Goal: Task Accomplishment & Management: Use online tool/utility

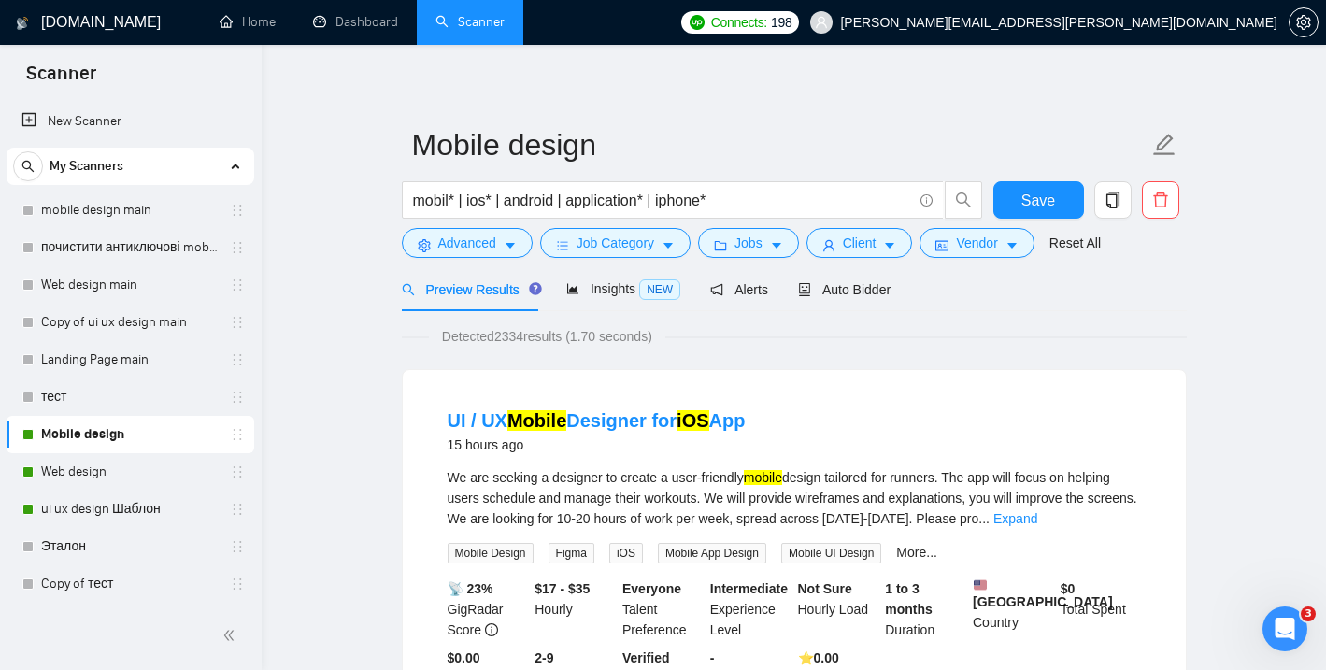
scroll to position [10, 0]
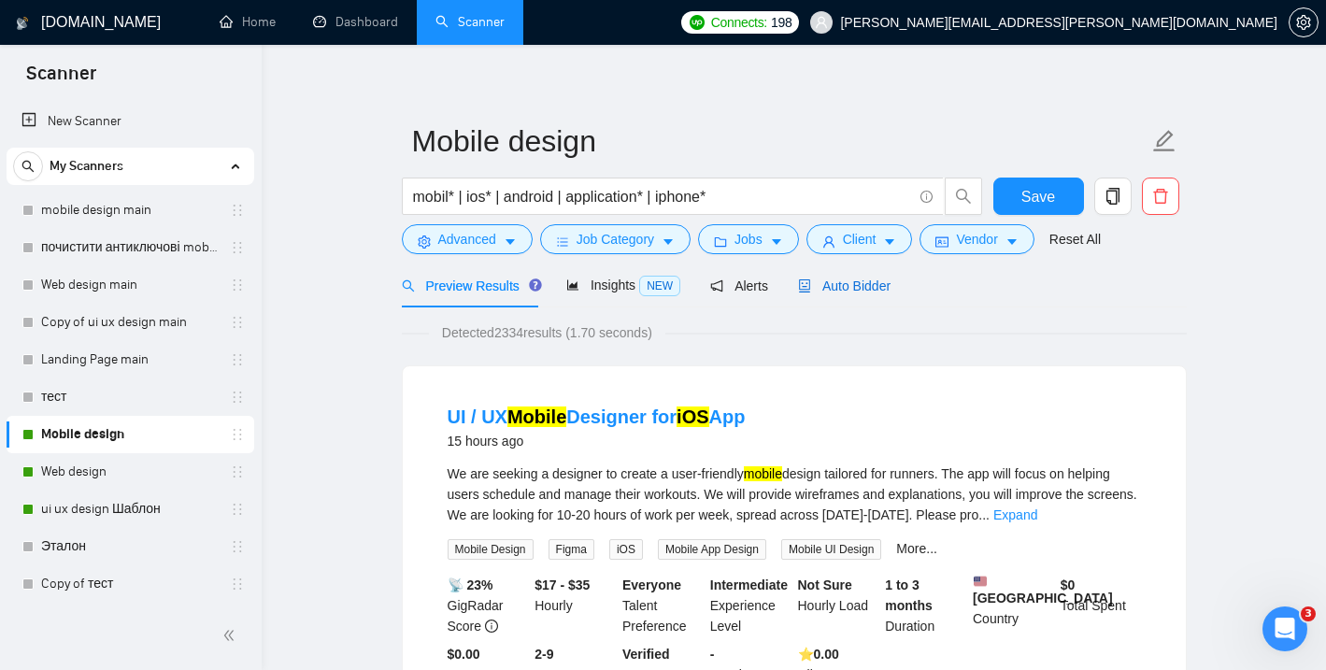
click at [872, 282] on span "Auto Bidder" at bounding box center [844, 285] width 92 height 15
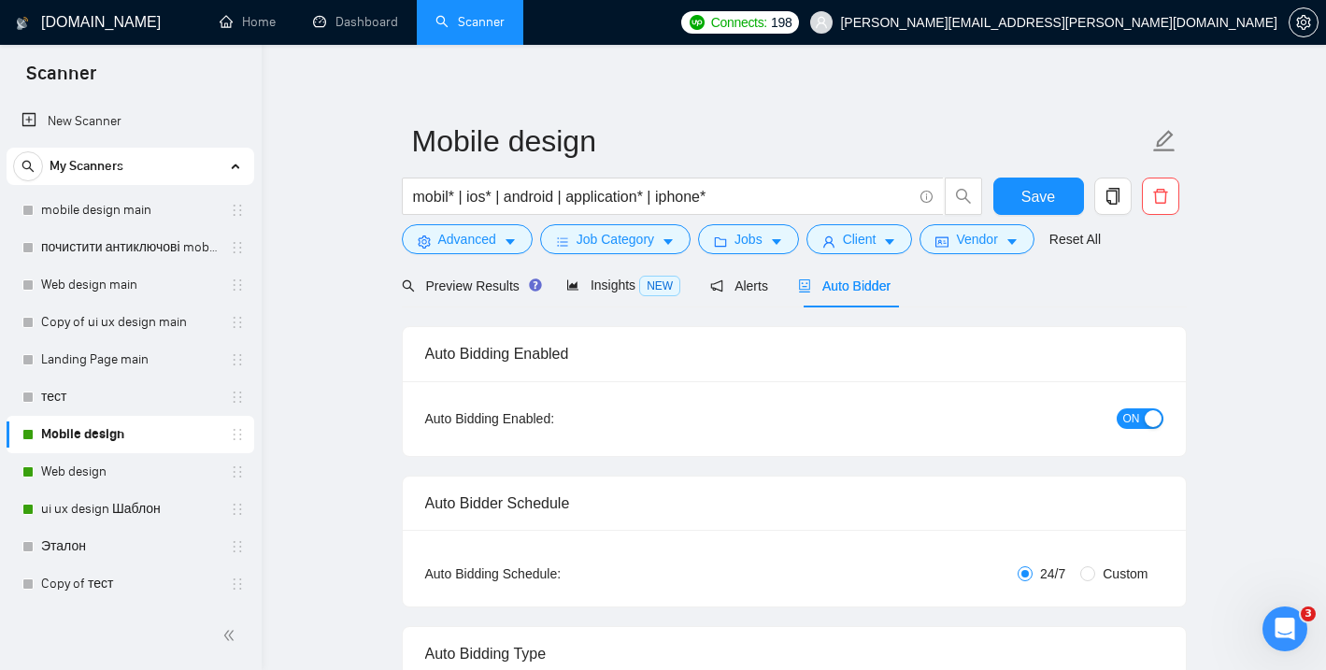
checkbox input "true"
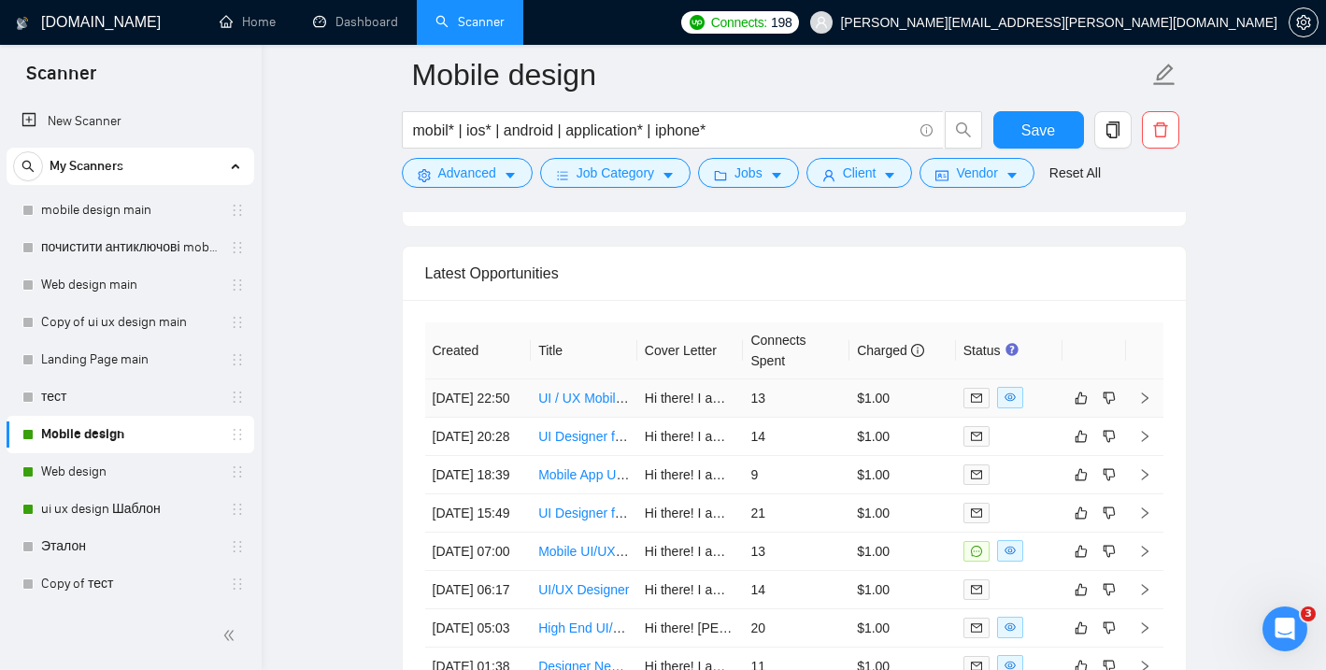
scroll to position [4799, 0]
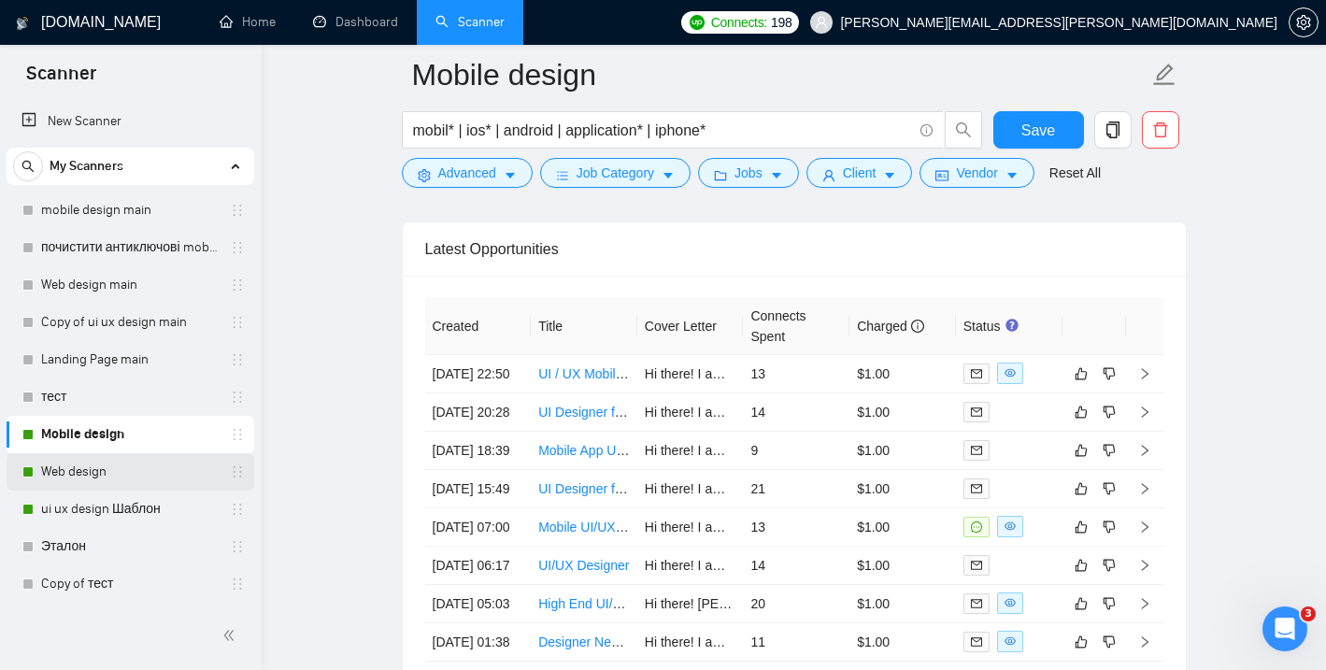
click at [123, 467] on link "Web design" at bounding box center [130, 471] width 178 height 37
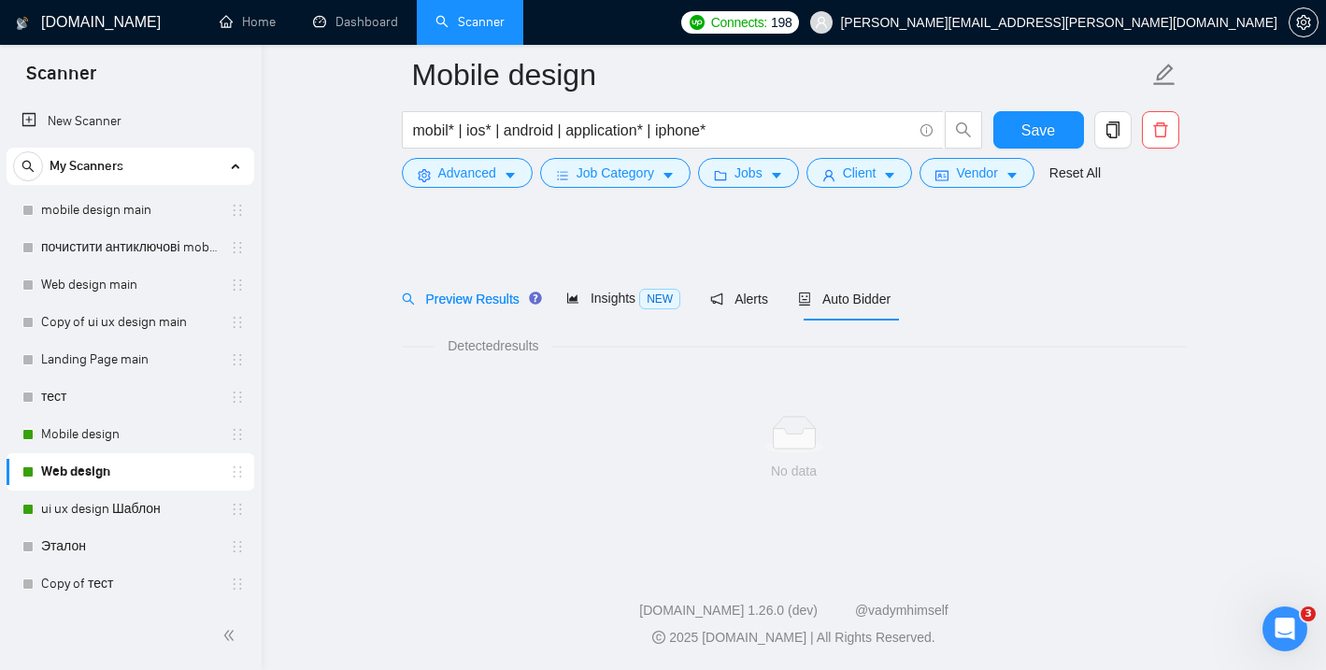
scroll to position [12, 0]
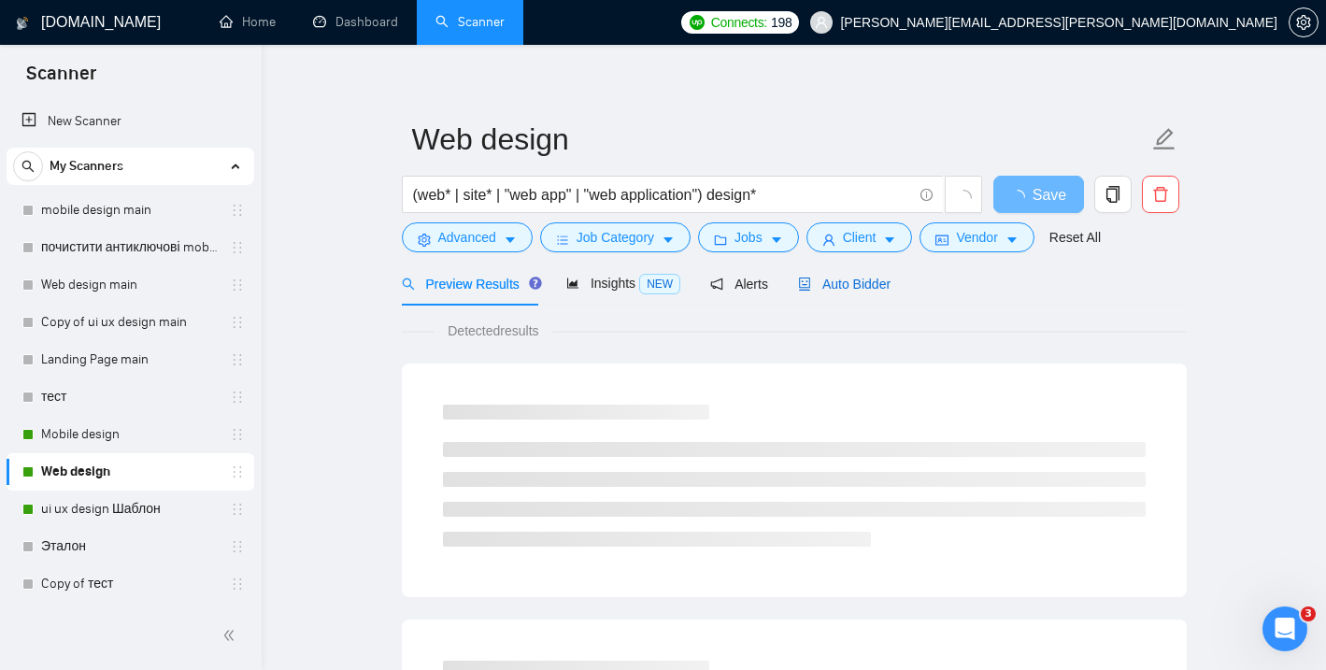
click at [833, 277] on span "Auto Bidder" at bounding box center [844, 284] width 92 height 15
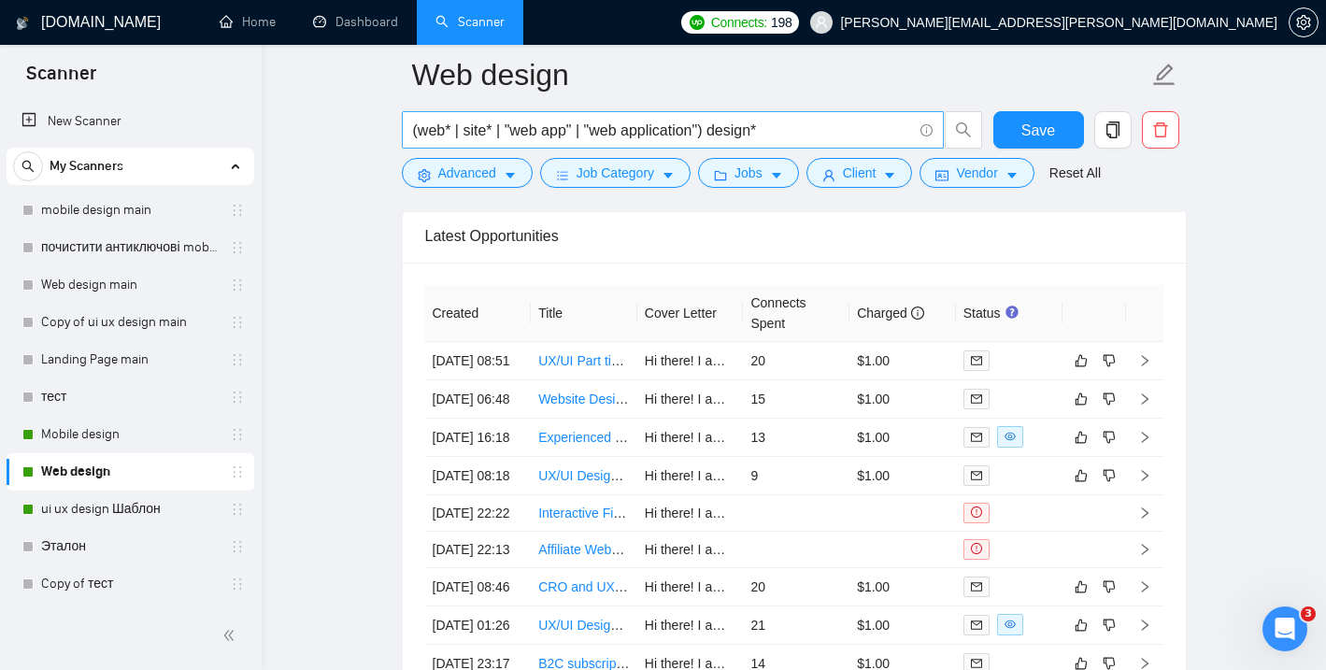
scroll to position [4550, 0]
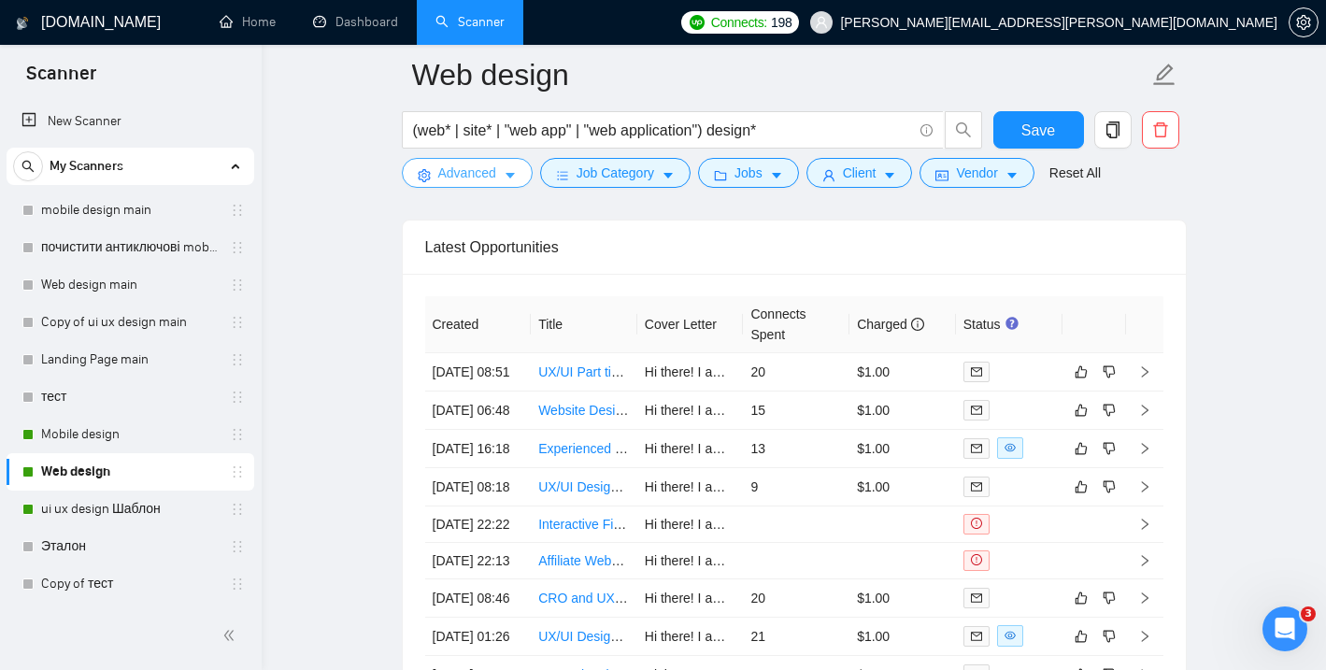
click at [482, 177] on span "Advanced" at bounding box center [467, 173] width 58 height 21
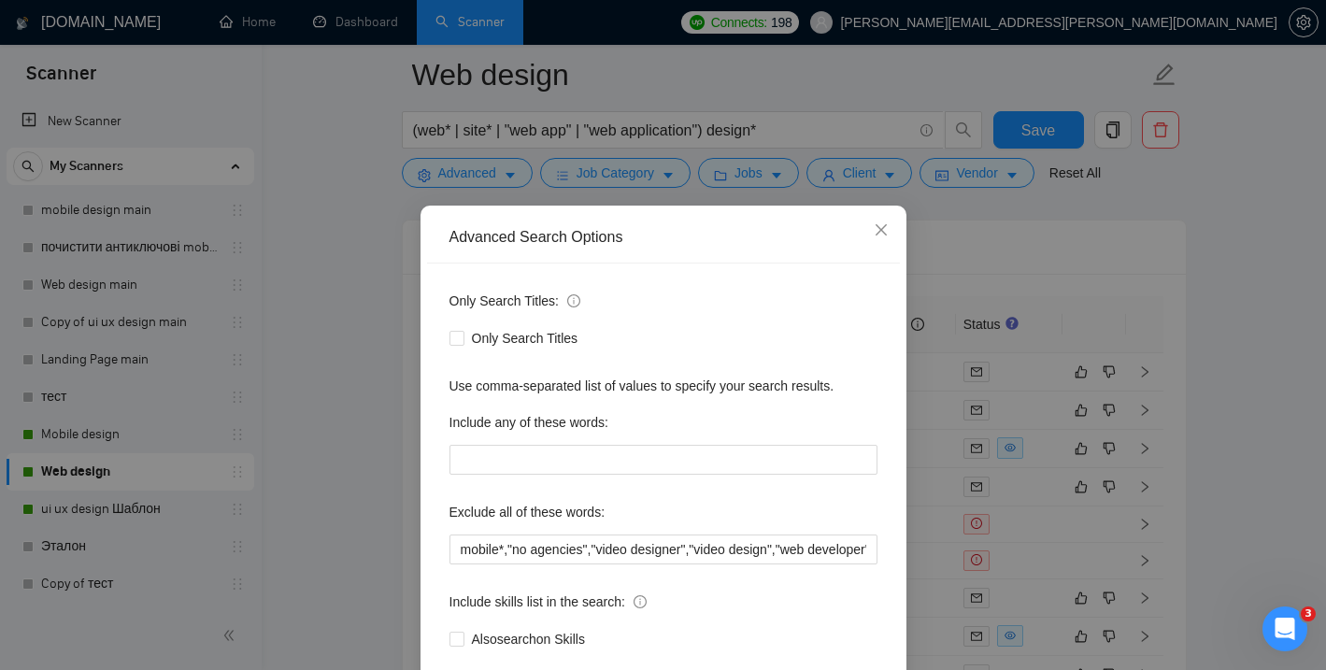
scroll to position [36, 0]
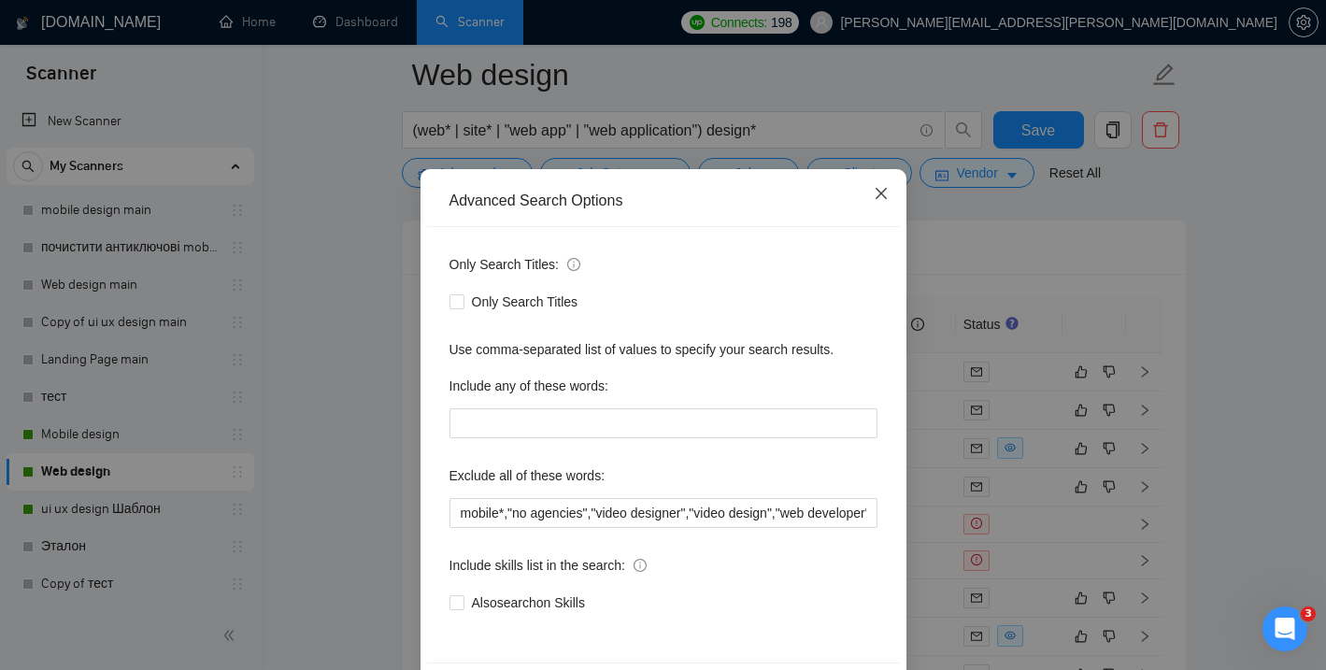
click at [883, 195] on icon "close" at bounding box center [881, 193] width 15 height 15
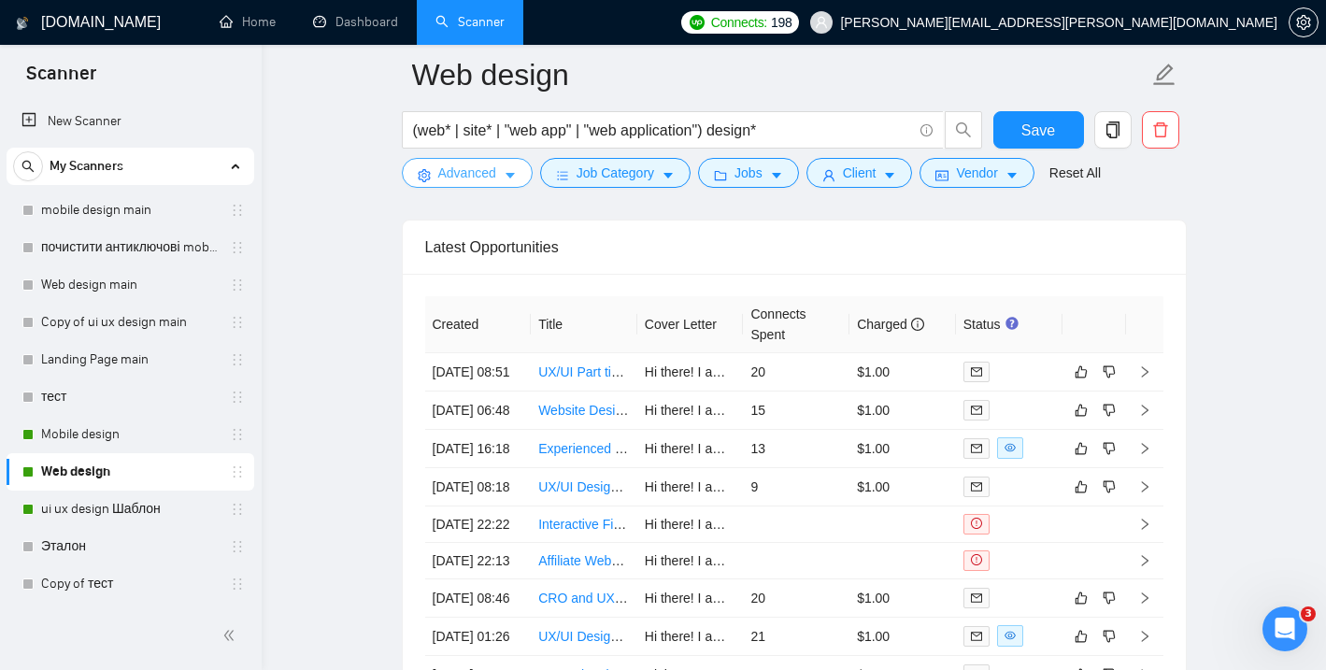
scroll to position [0, 0]
click at [127, 580] on link "Copy of тест" at bounding box center [130, 583] width 178 height 37
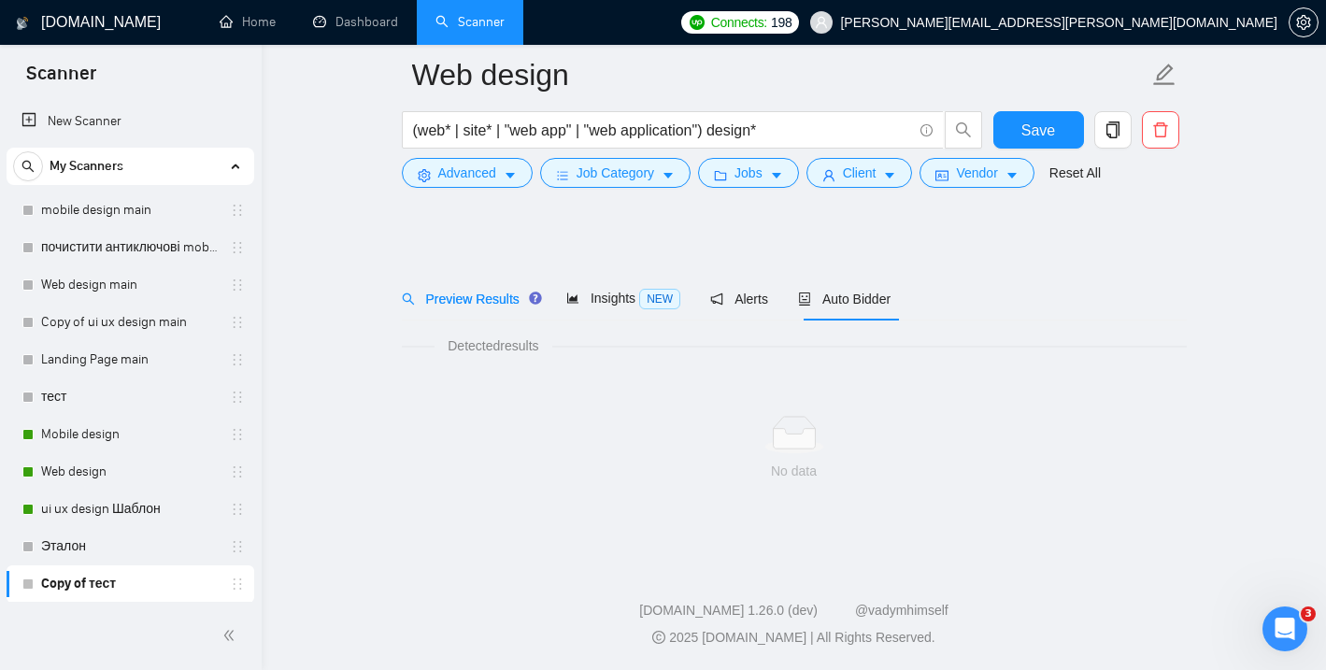
scroll to position [12, 0]
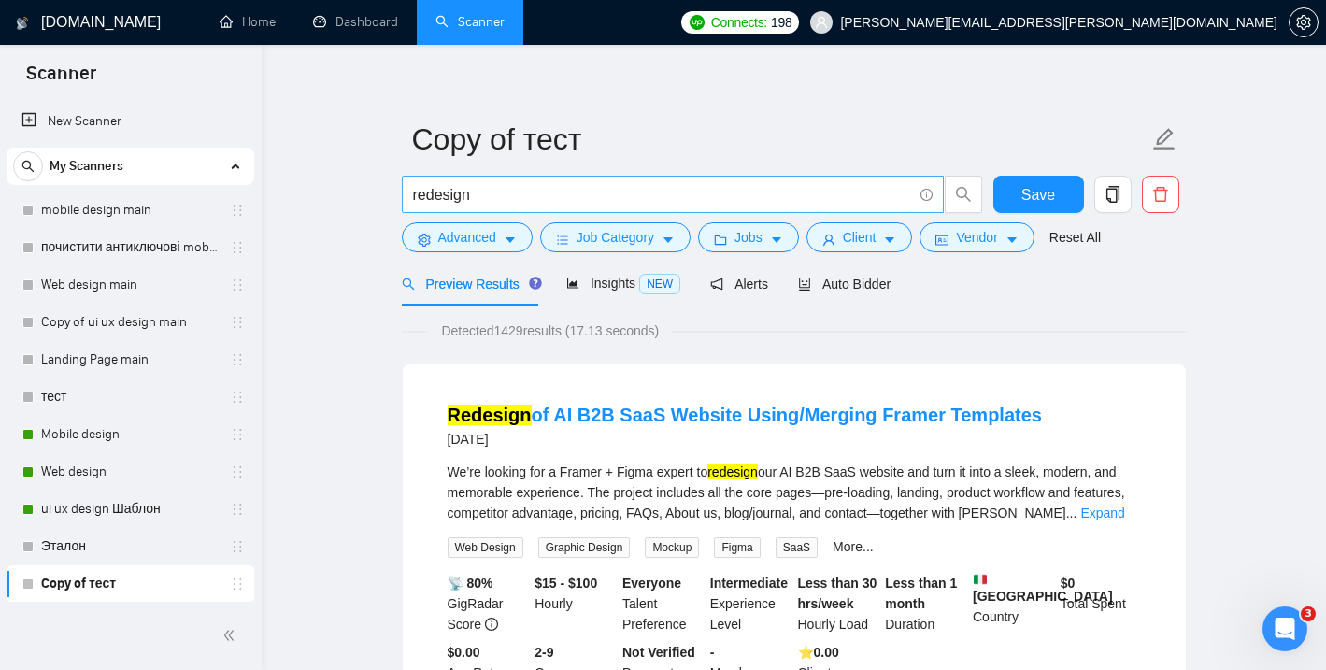
click at [566, 183] on input "redesign" at bounding box center [662, 194] width 499 height 23
click at [550, 192] on input "redesign" at bounding box center [662, 194] width 499 height 23
type input "r"
paste input "((homepage) | ("home page") | ("front page") | ("site home") | ("main page") | …"
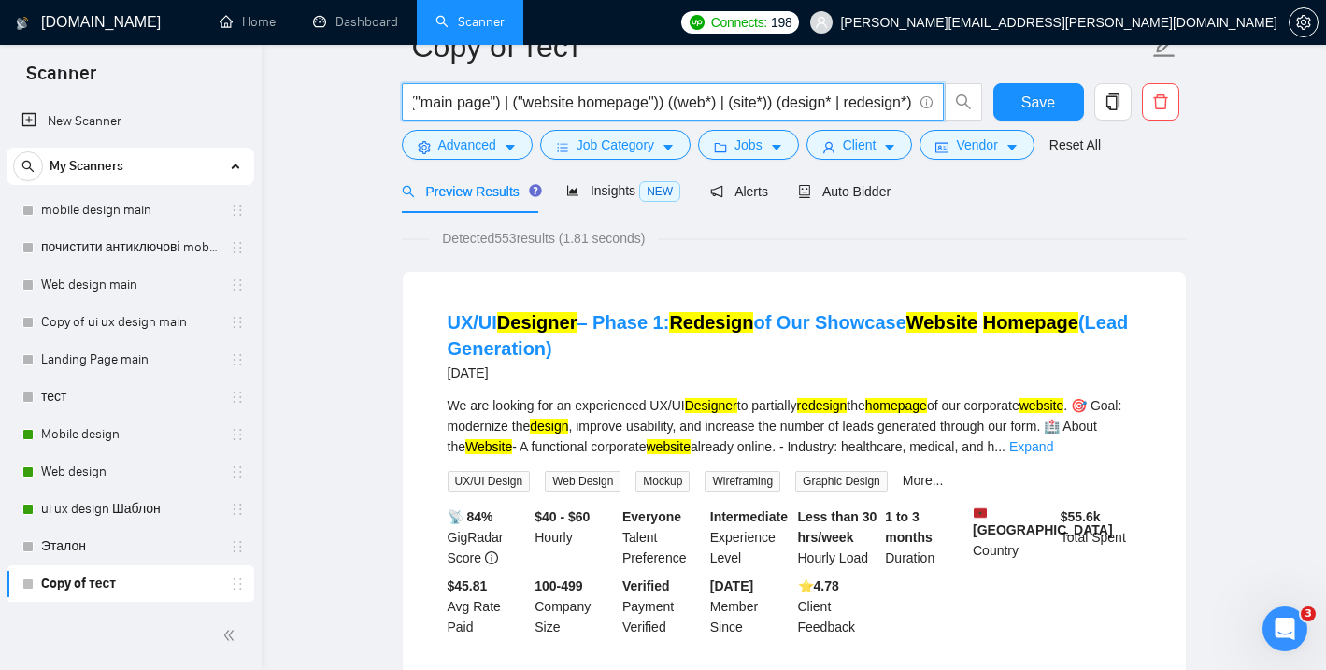
scroll to position [0, 0]
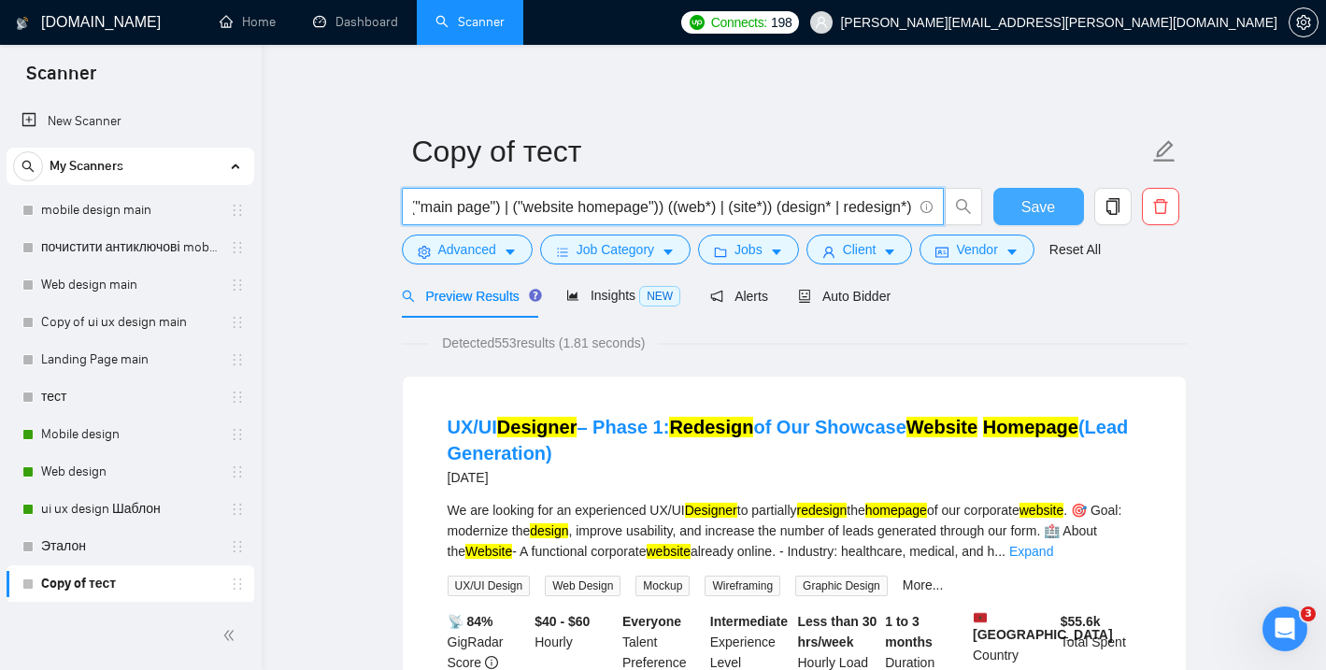
type input "((homepage) | ("home page") | ("front page") | ("site home") | ("main page") | …"
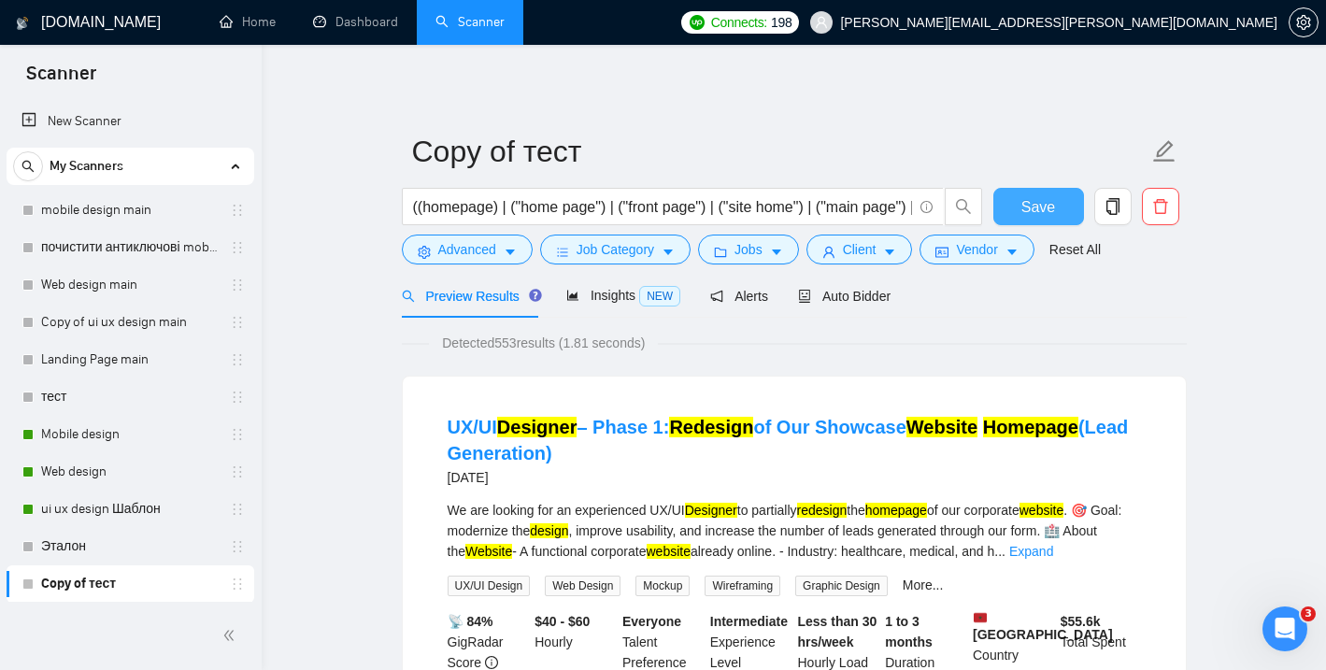
click at [1048, 216] on span "Save" at bounding box center [1038, 206] width 34 height 23
click at [1045, 202] on span "Save" at bounding box center [1038, 206] width 34 height 23
click at [1039, 203] on span "Save" at bounding box center [1038, 206] width 34 height 23
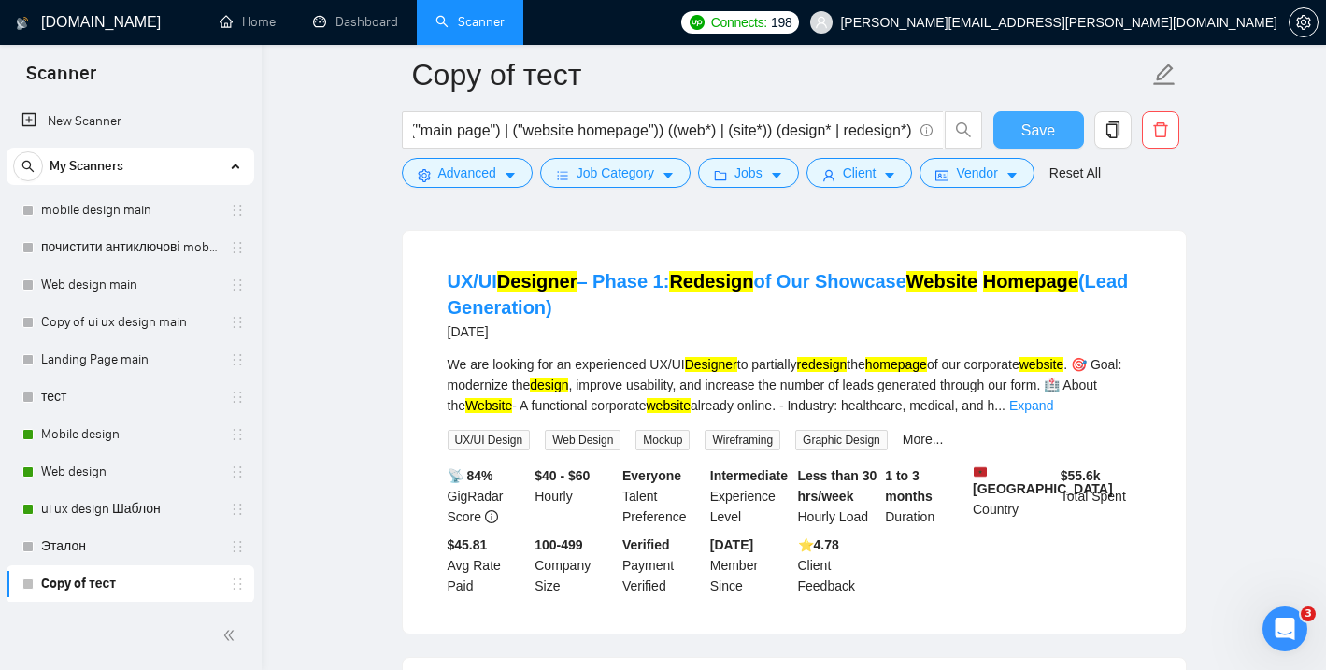
scroll to position [159, 0]
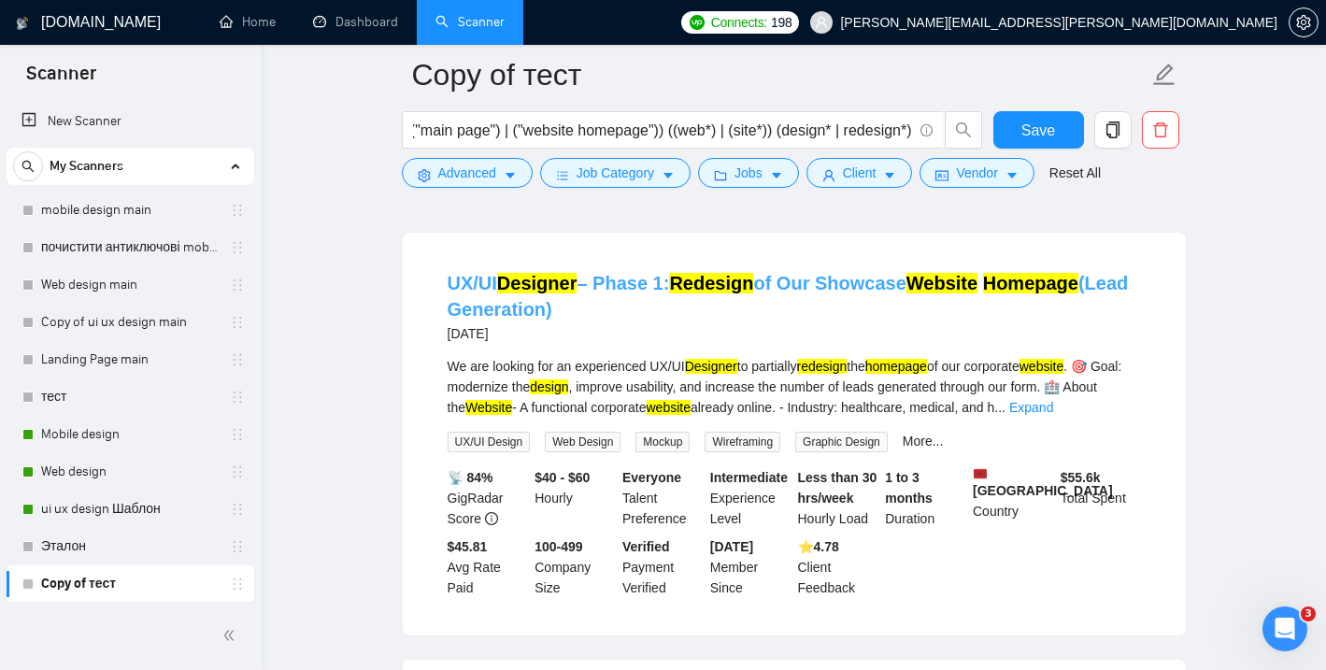
click at [750, 279] on mark "Redesign" at bounding box center [711, 283] width 84 height 21
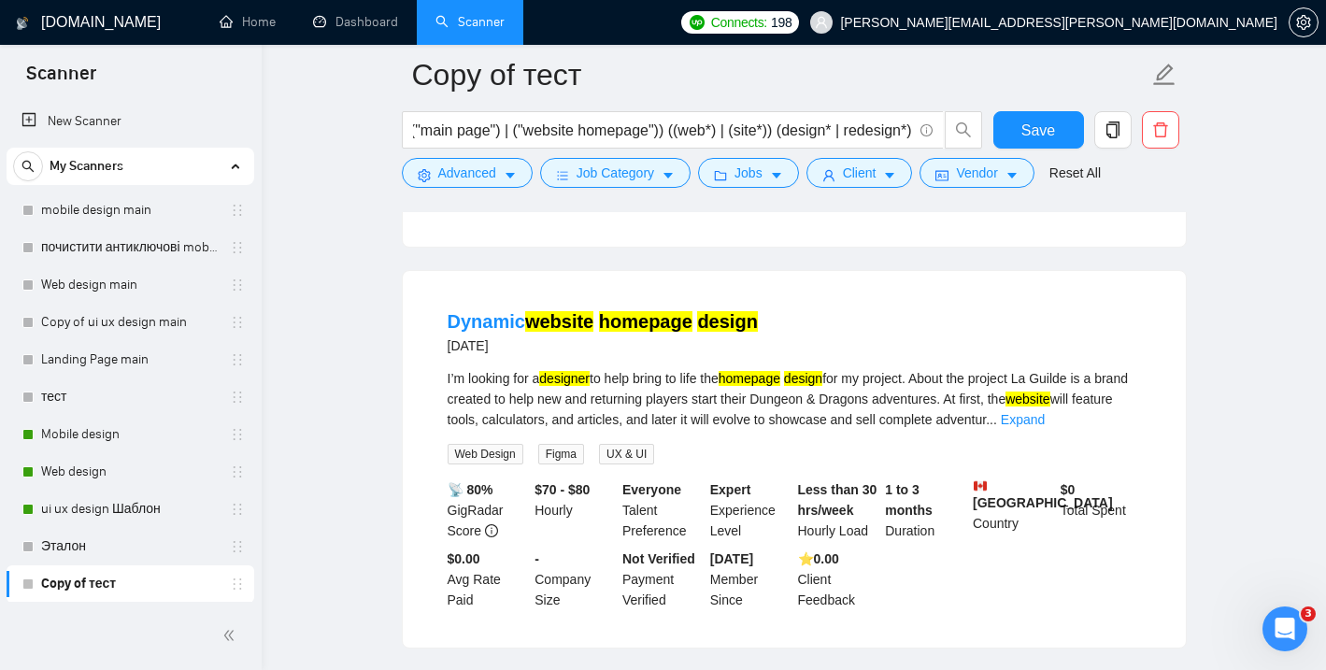
scroll to position [556, 0]
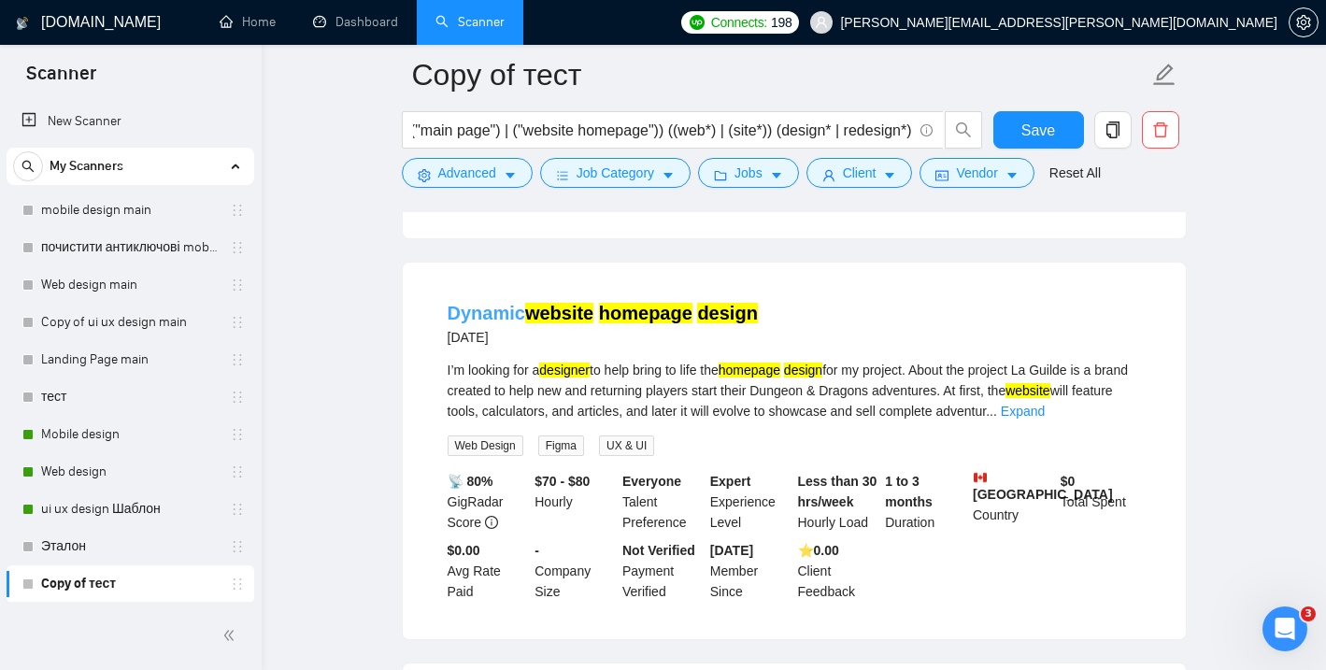
click at [589, 309] on mark "website" at bounding box center [559, 313] width 68 height 21
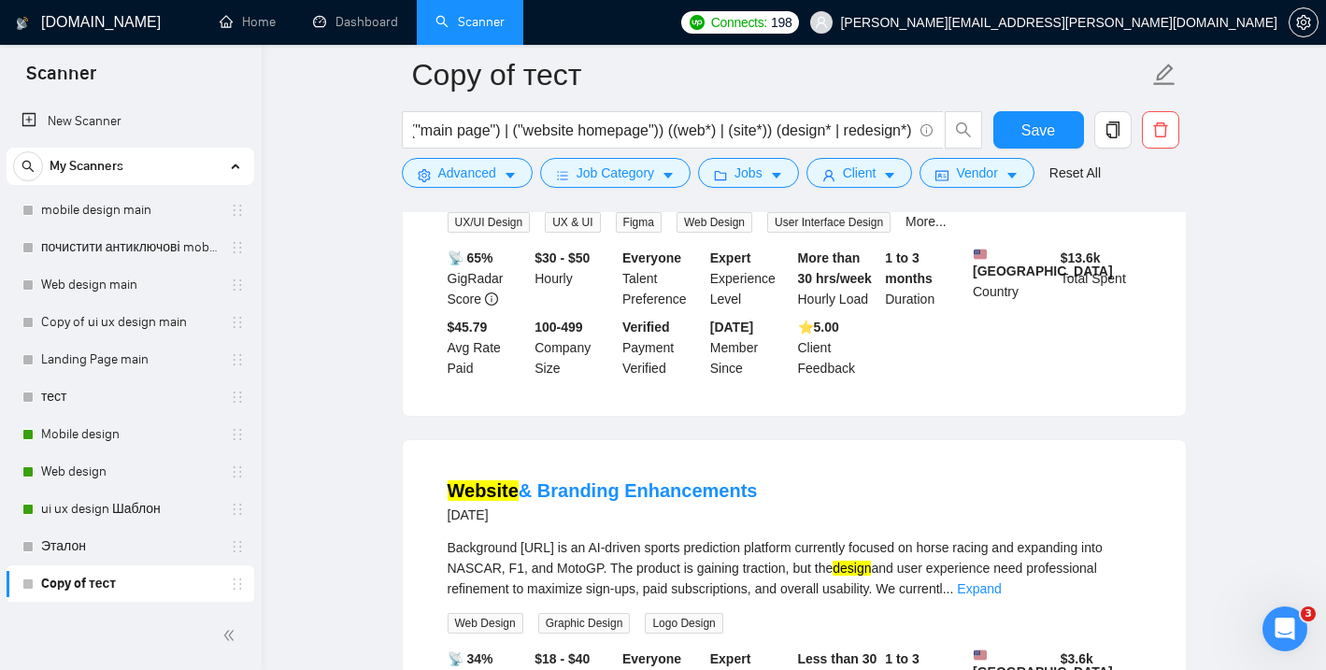
scroll to position [1235, 0]
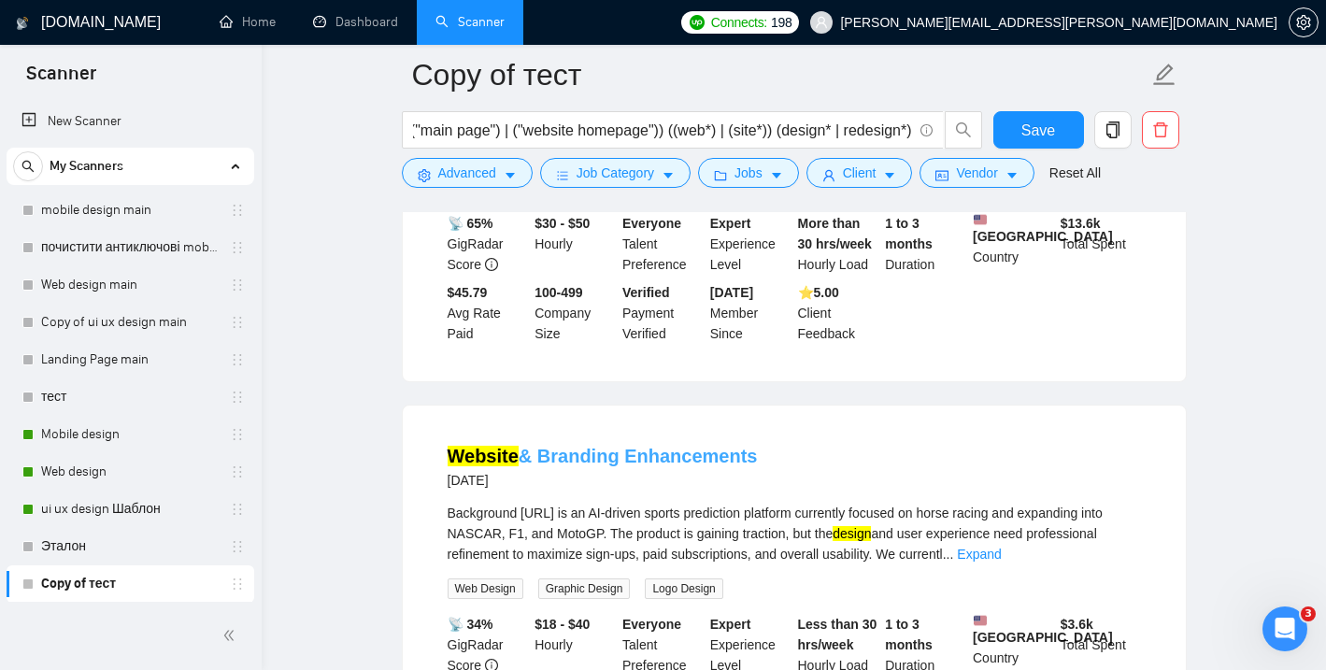
click at [626, 446] on link "Website & Branding Enhancements" at bounding box center [603, 456] width 310 height 21
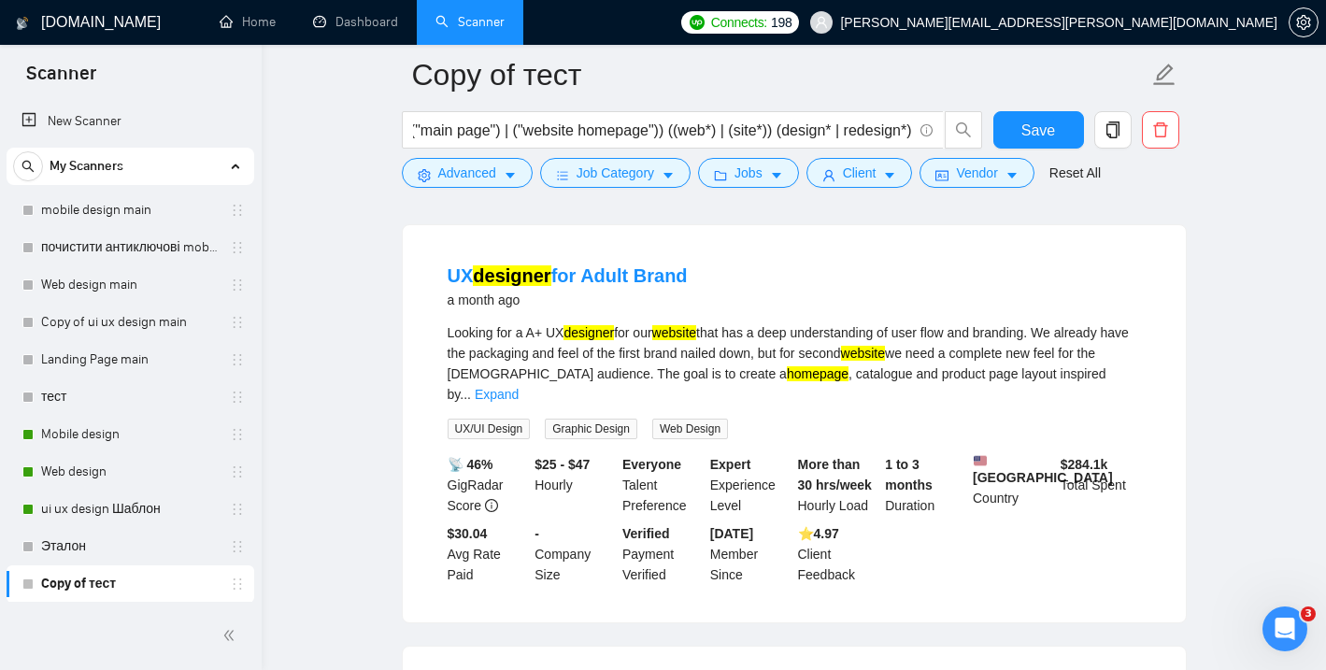
scroll to position [3002, 0]
click at [519, 404] on link "Expand" at bounding box center [497, 396] width 44 height 15
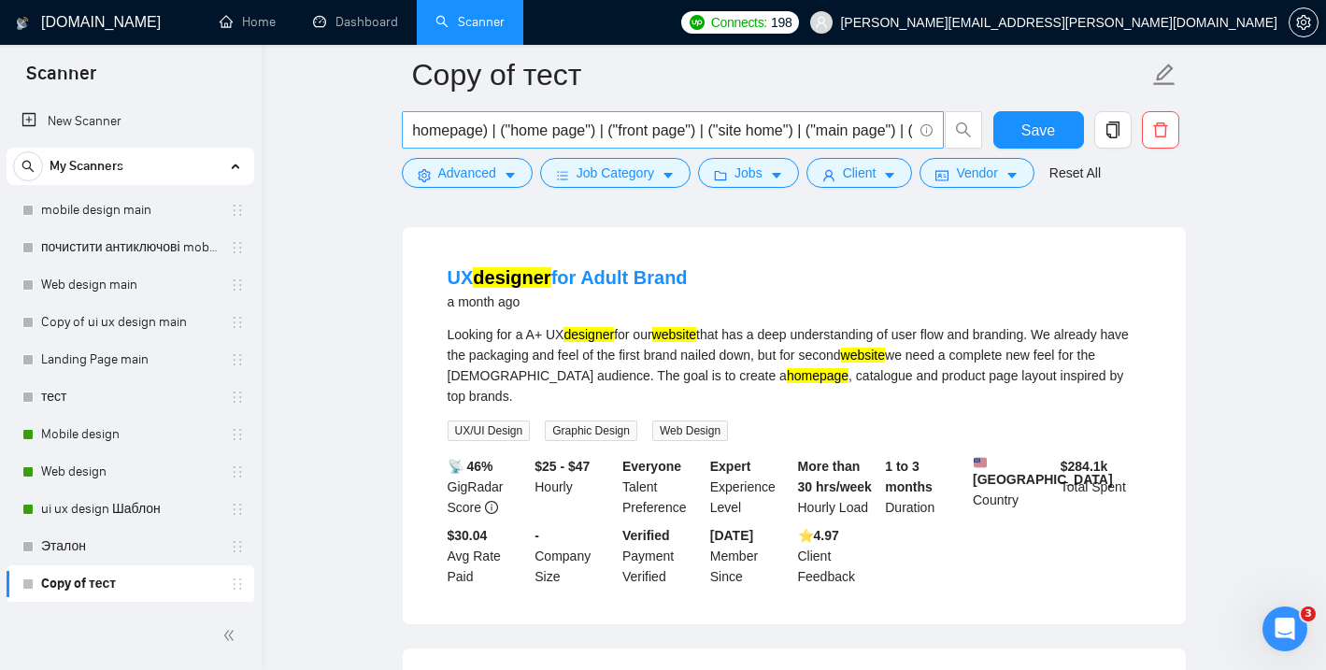
scroll to position [0, 0]
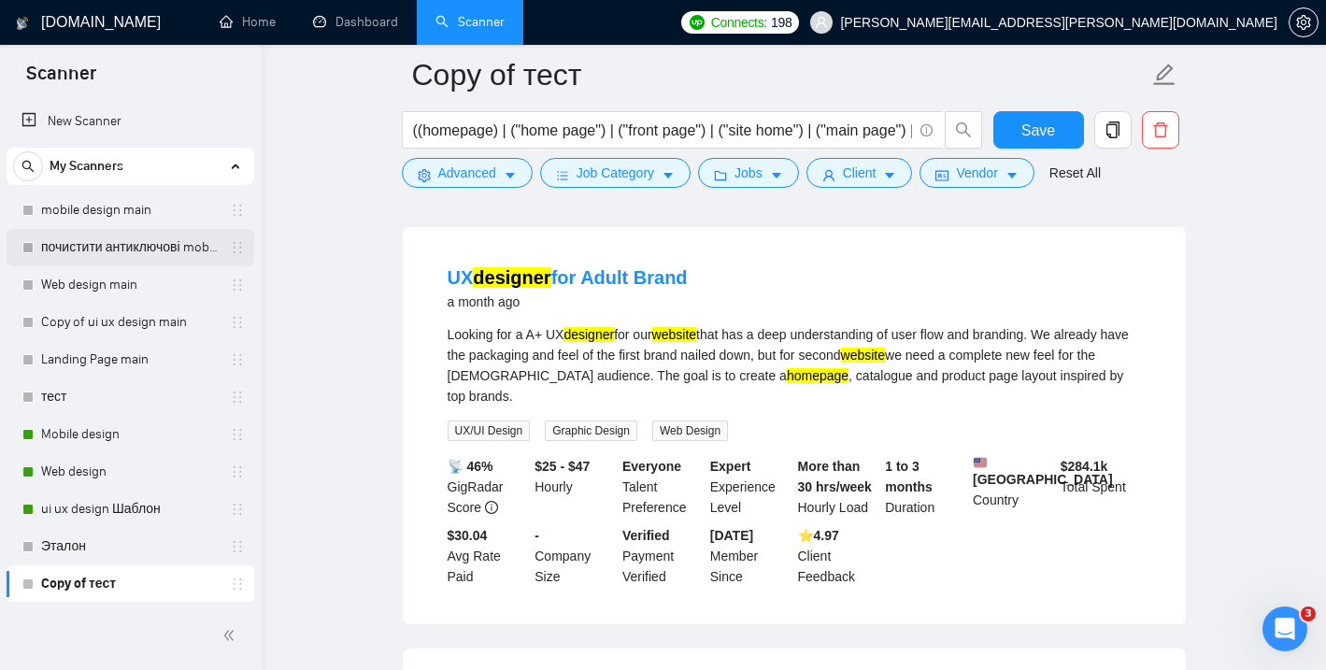
click at [158, 245] on link "почистити антиключові mobile design main" at bounding box center [130, 247] width 178 height 37
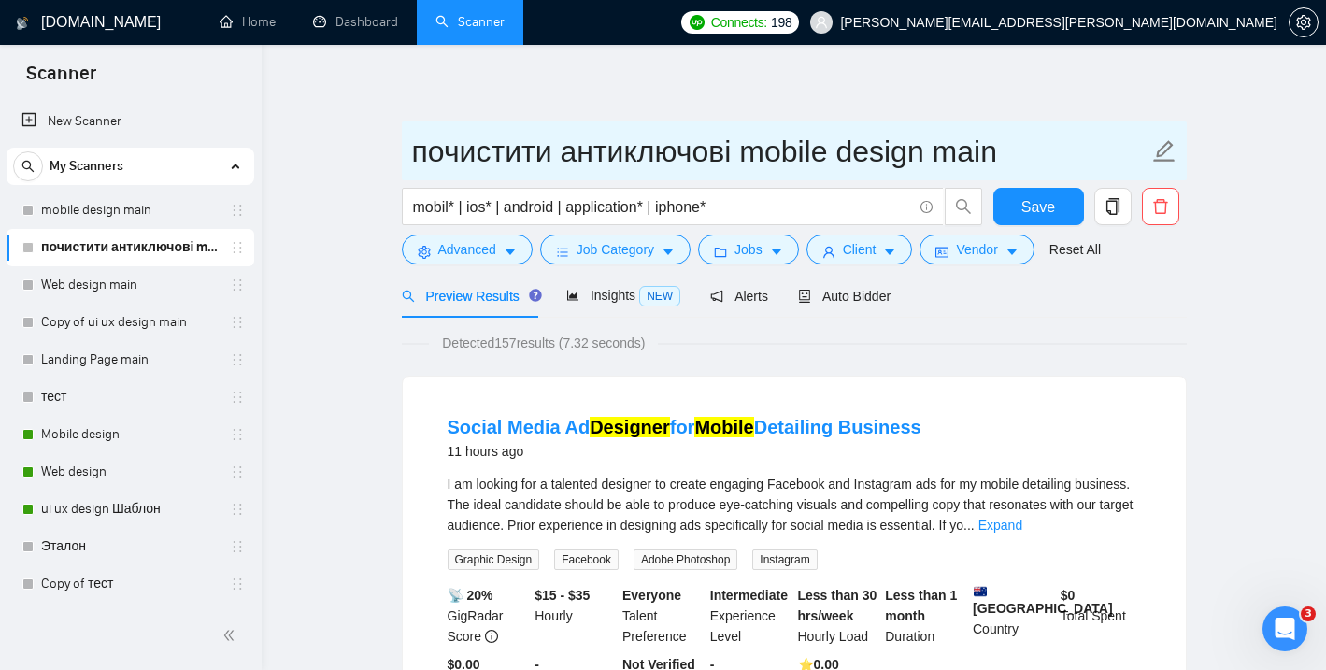
drag, startPoint x: 370, startPoint y: 157, endPoint x: 1028, endPoint y: 168, distance: 657.8
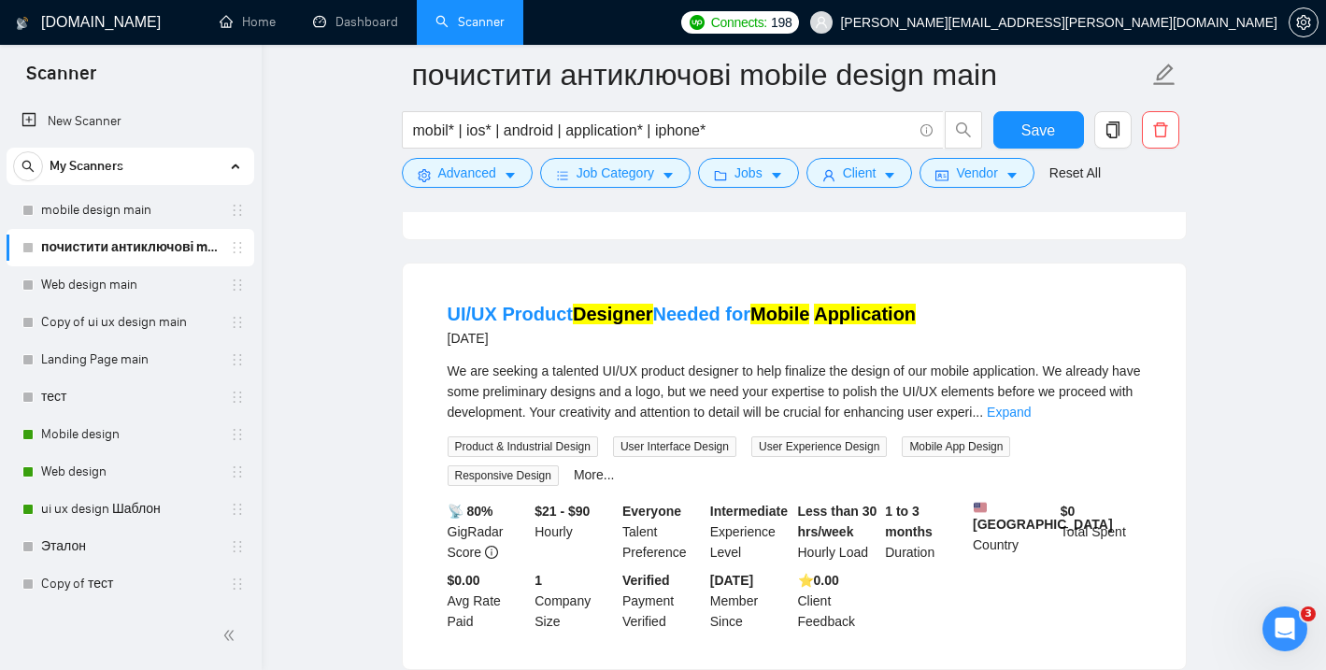
scroll to position [3363, 0]
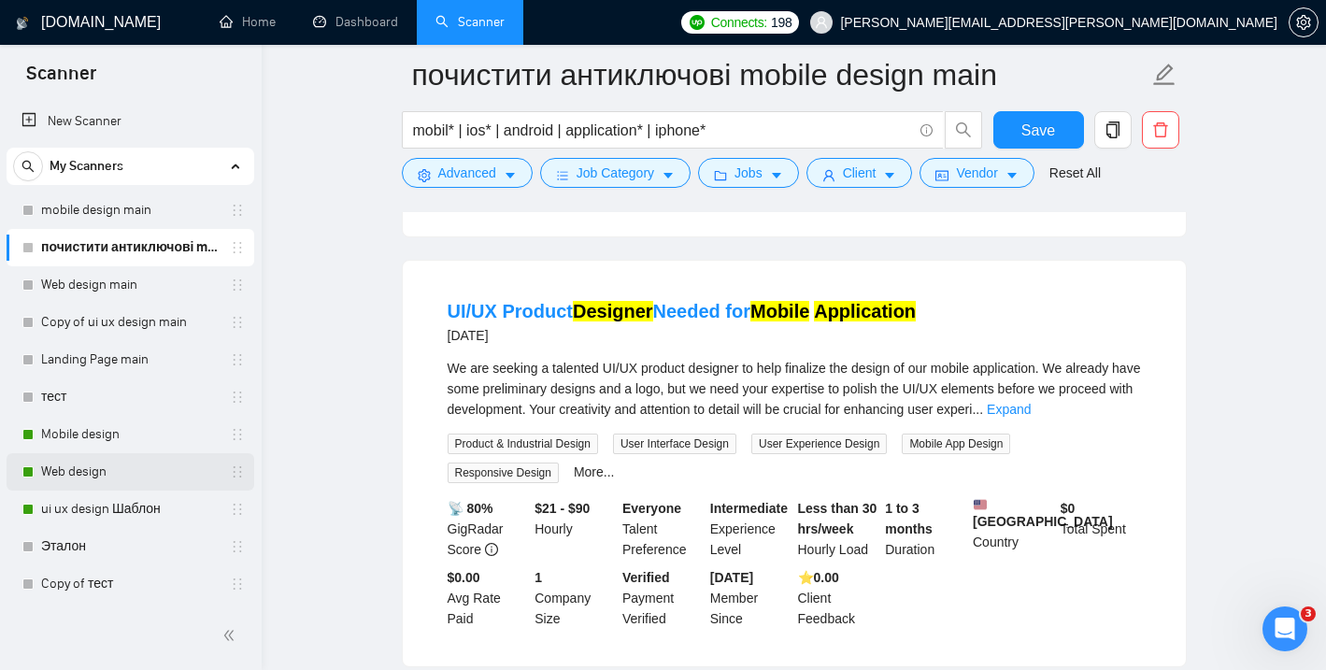
click at [156, 462] on link "Web design" at bounding box center [130, 471] width 178 height 37
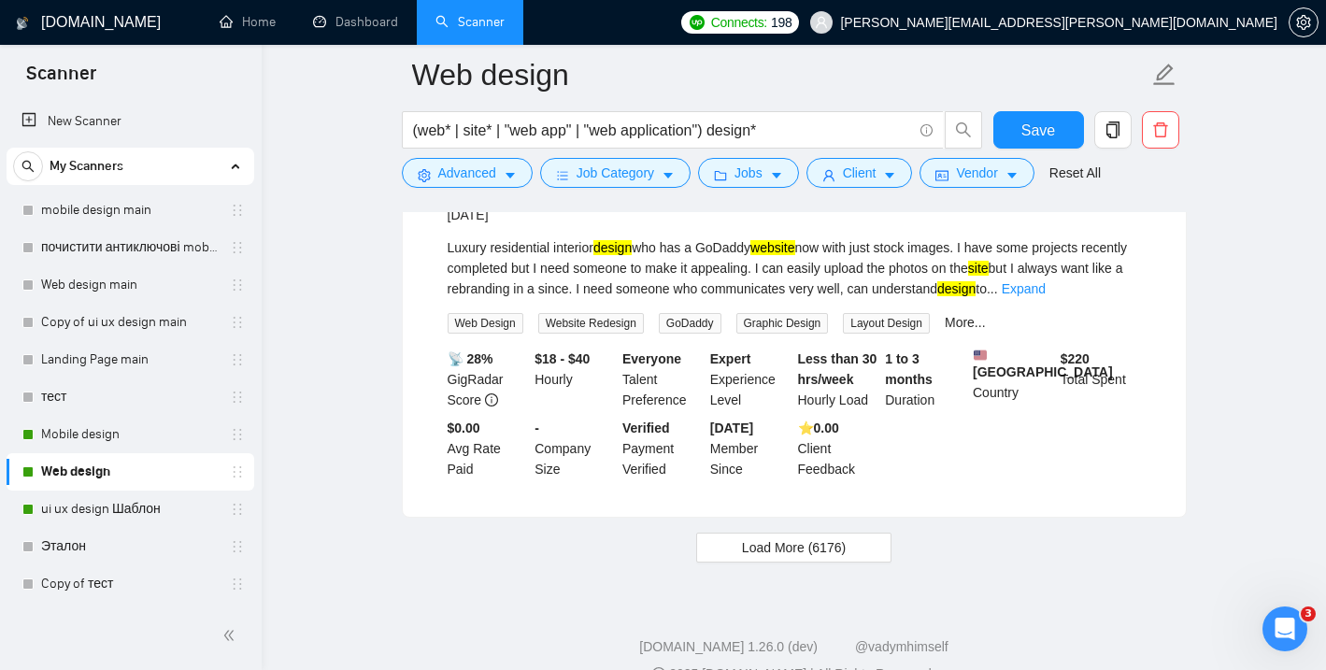
scroll to position [3801, 0]
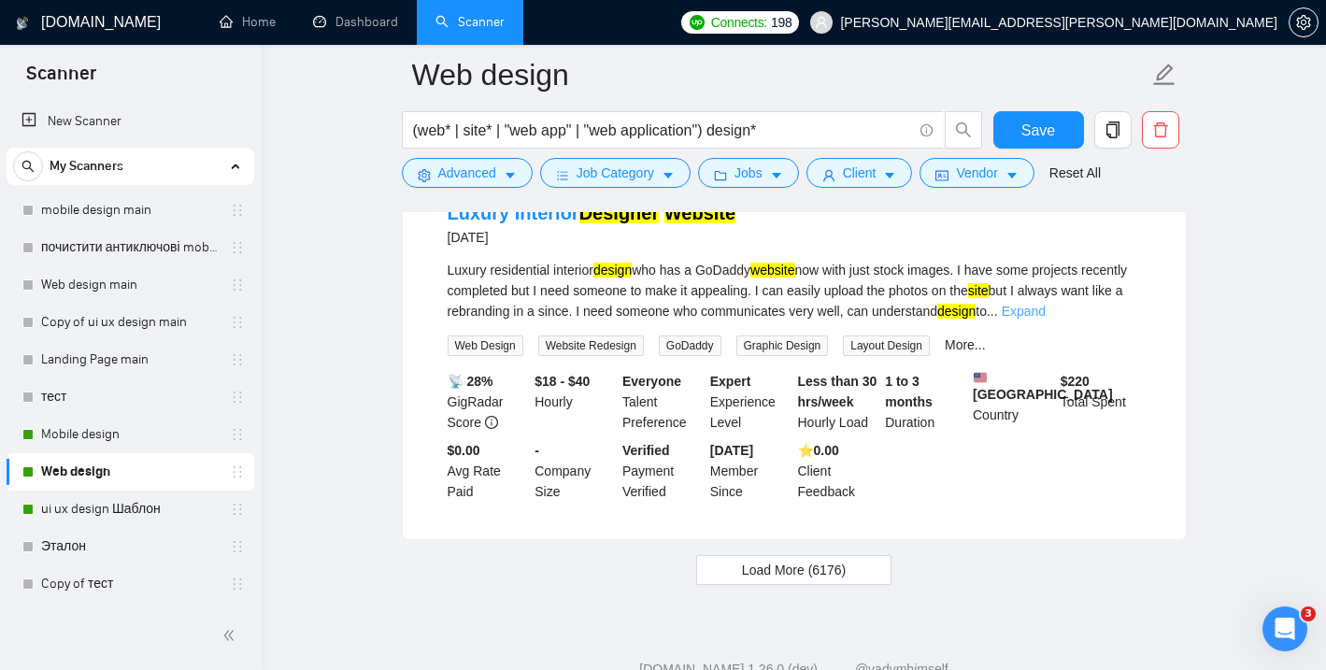
click at [1045, 319] on link "Expand" at bounding box center [1024, 311] width 44 height 15
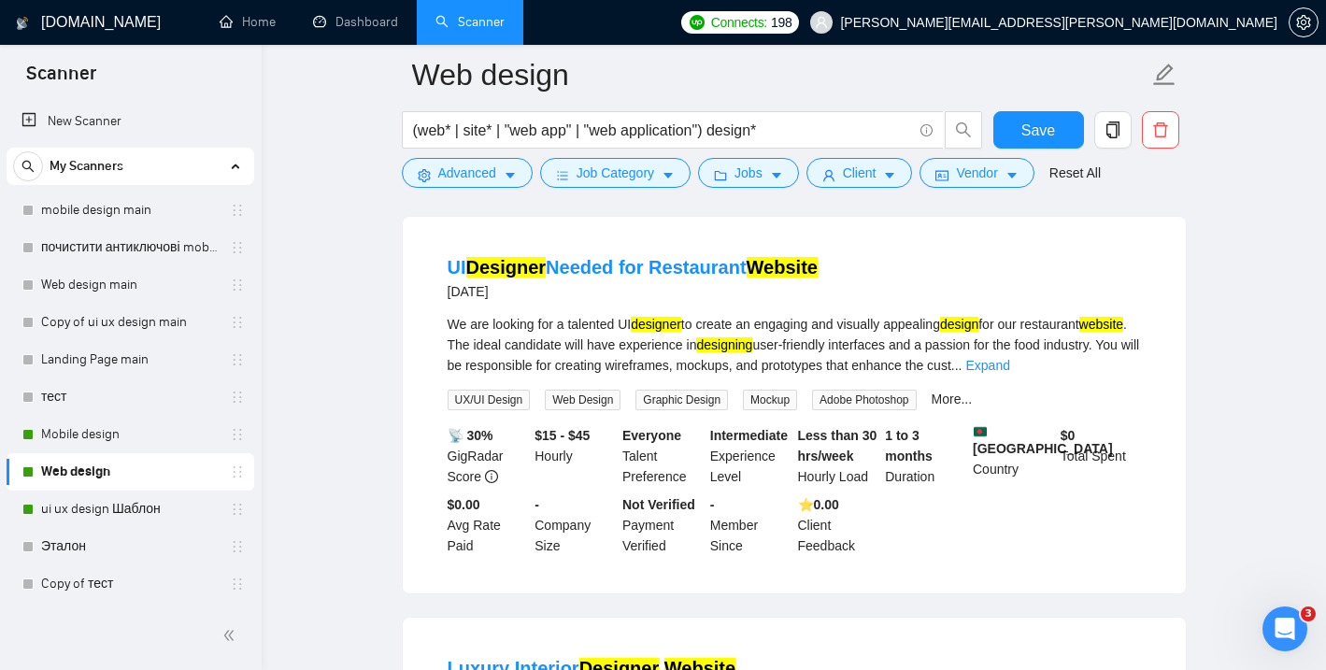
scroll to position [3306, 0]
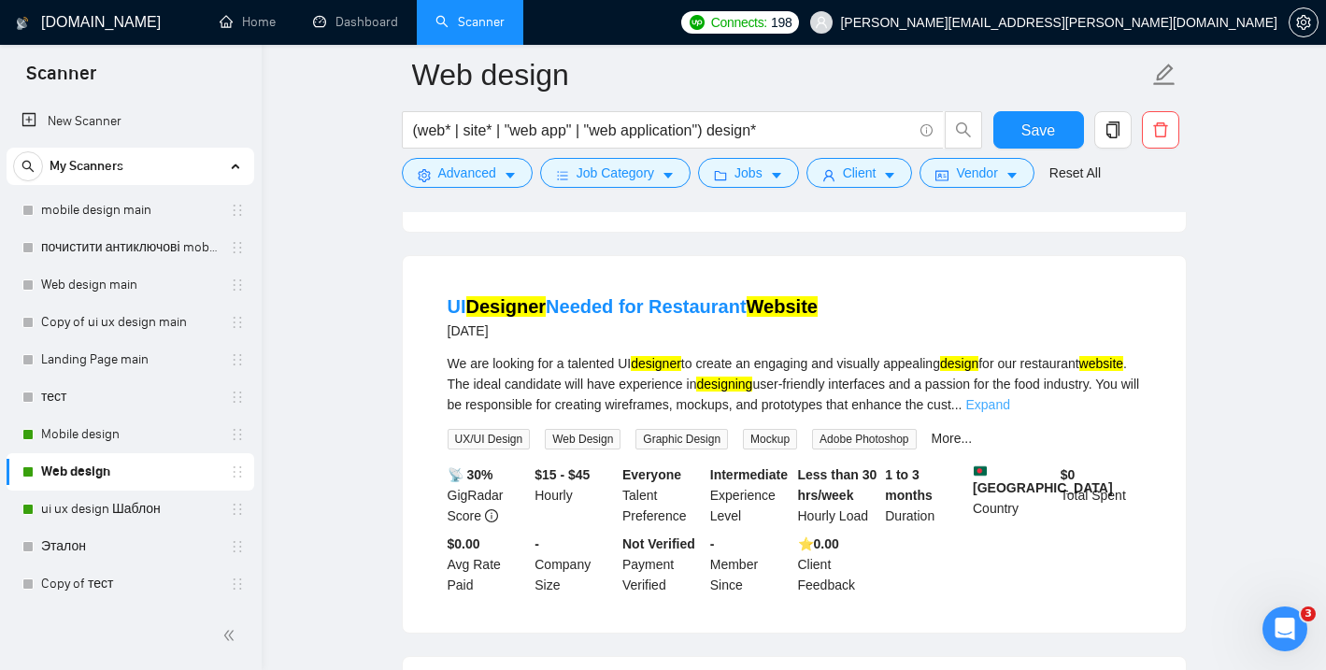
click at [1009, 412] on link "Expand" at bounding box center [987, 404] width 44 height 15
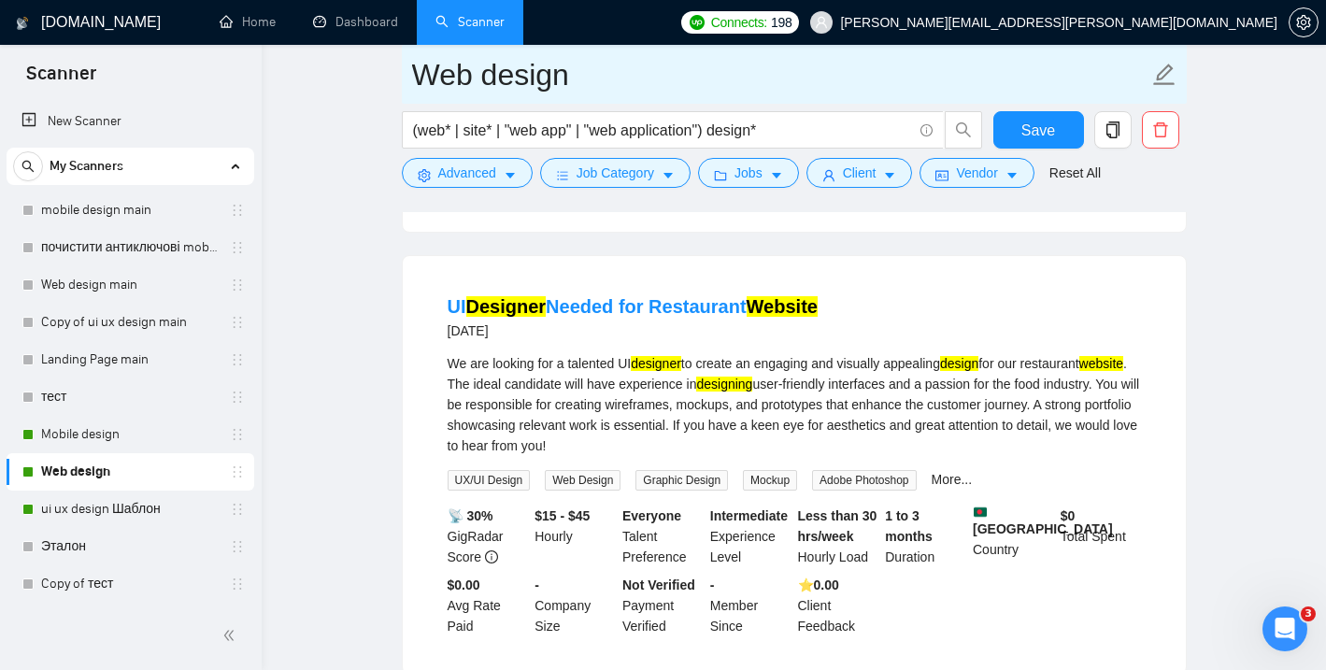
scroll to position [3900, 0]
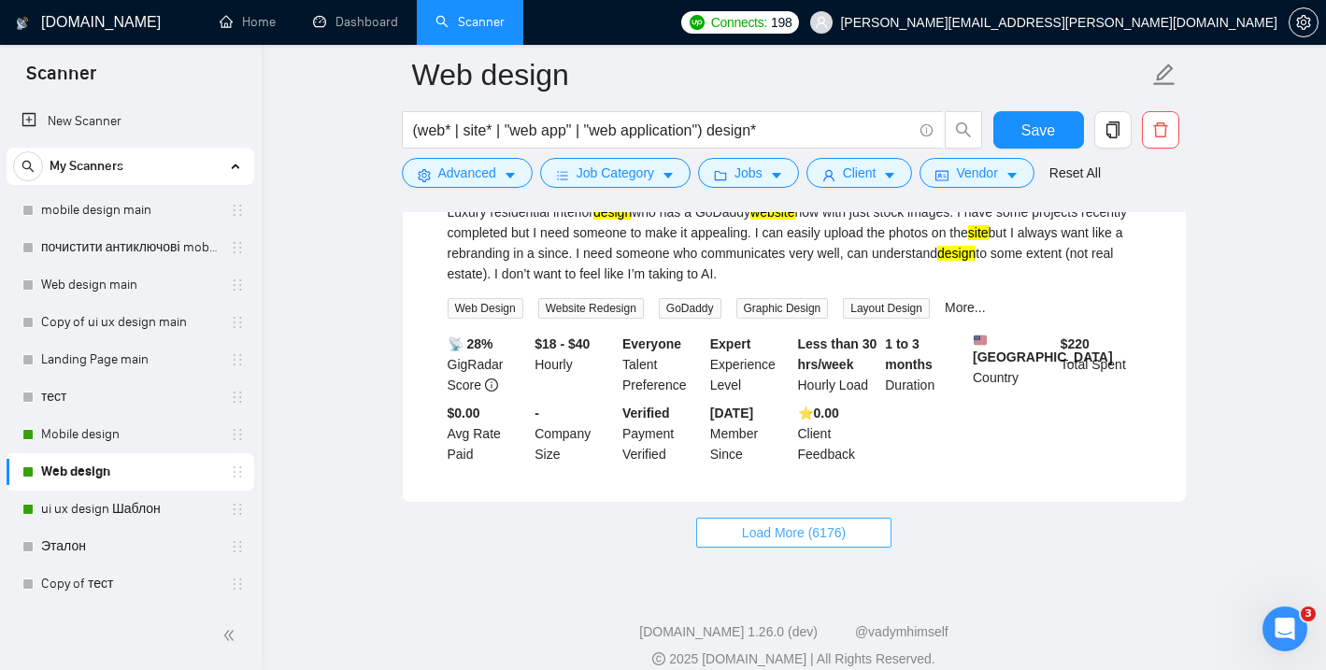
click at [833, 543] on span "Load More (6176)" at bounding box center [794, 532] width 104 height 21
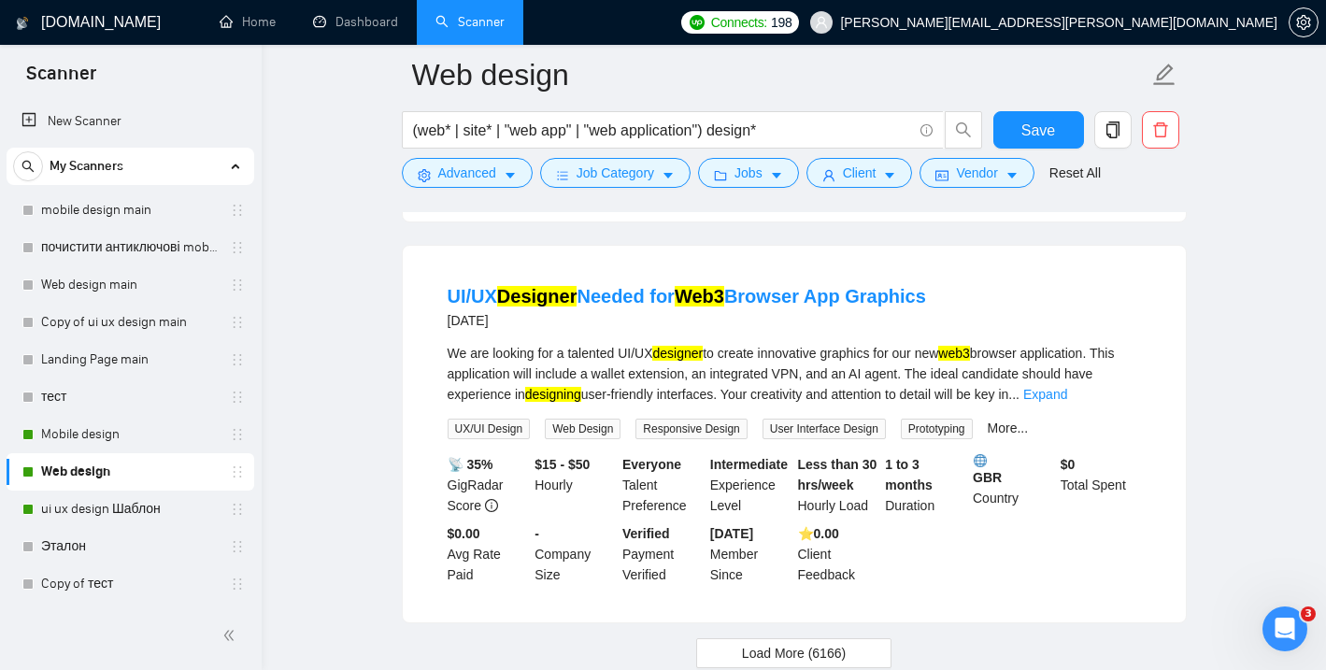
scroll to position [8101, 0]
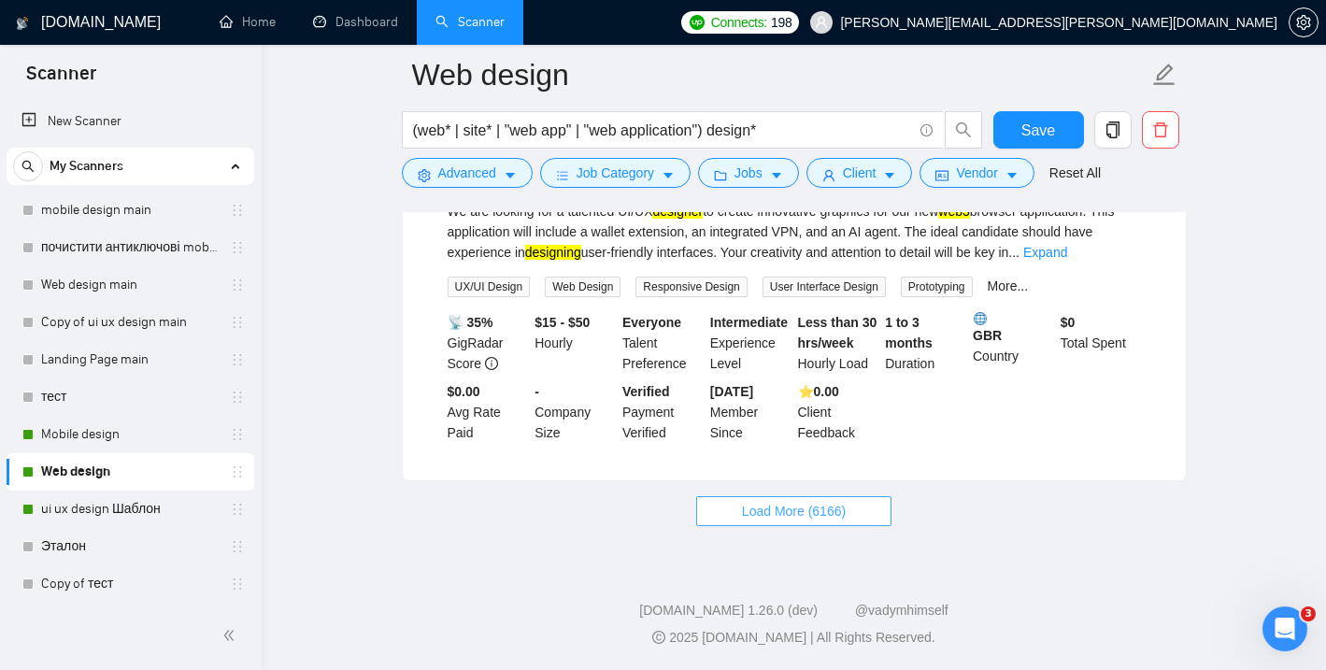
click at [769, 512] on span "Load More (6166)" at bounding box center [794, 511] width 104 height 21
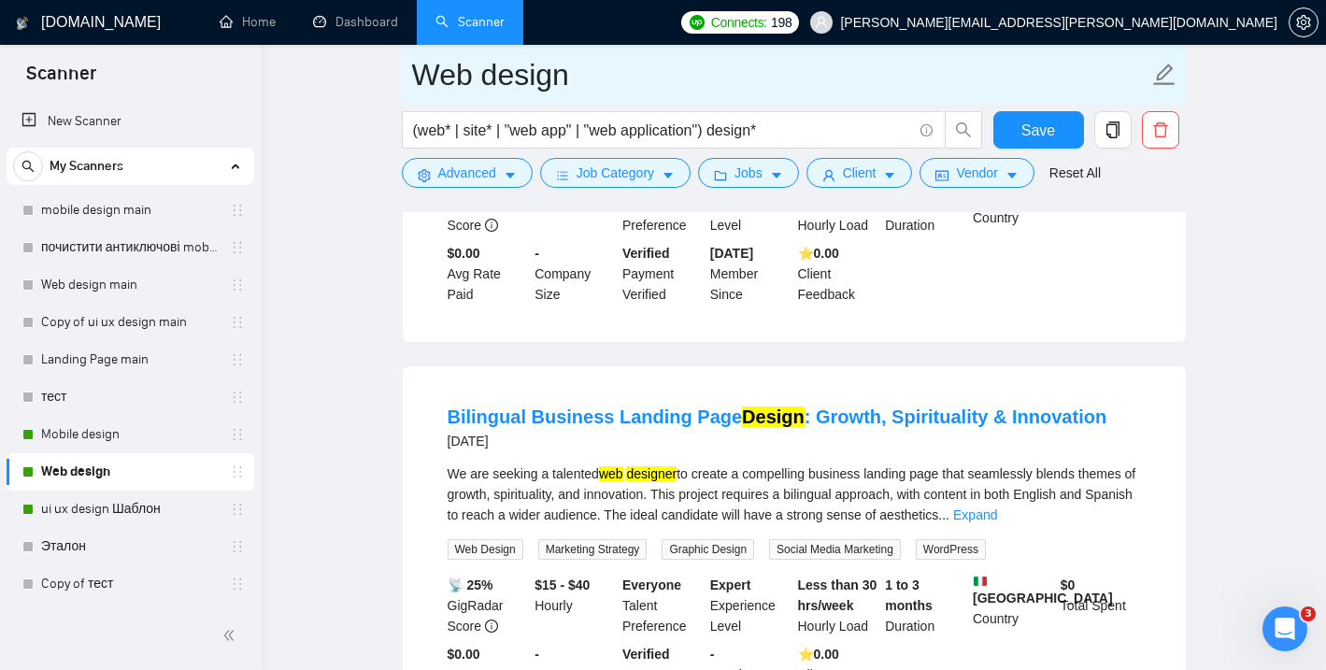
scroll to position [11153, 0]
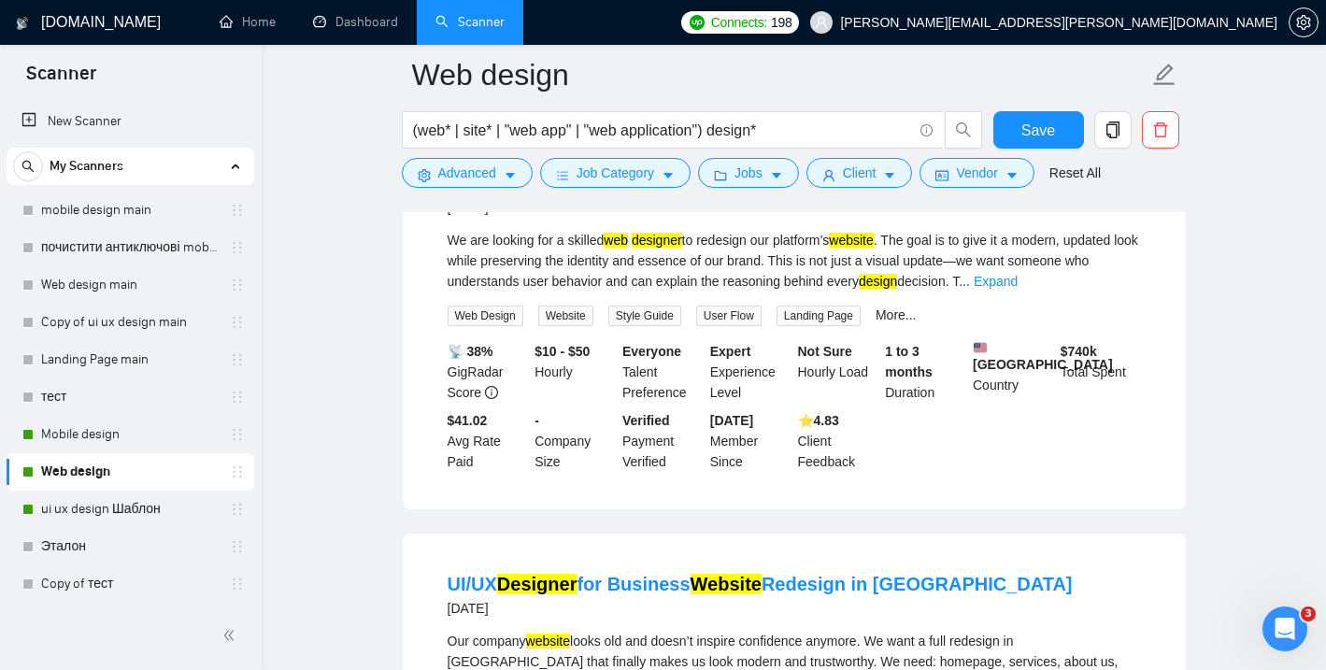
click at [874, 291] on div "Website Redesign & Modernization [DATE] We are looking for a skilled web design…" at bounding box center [794, 321] width 783 height 377
click at [849, 219] on div "Website Redesign & Modernization [DATE]" at bounding box center [794, 194] width 693 height 49
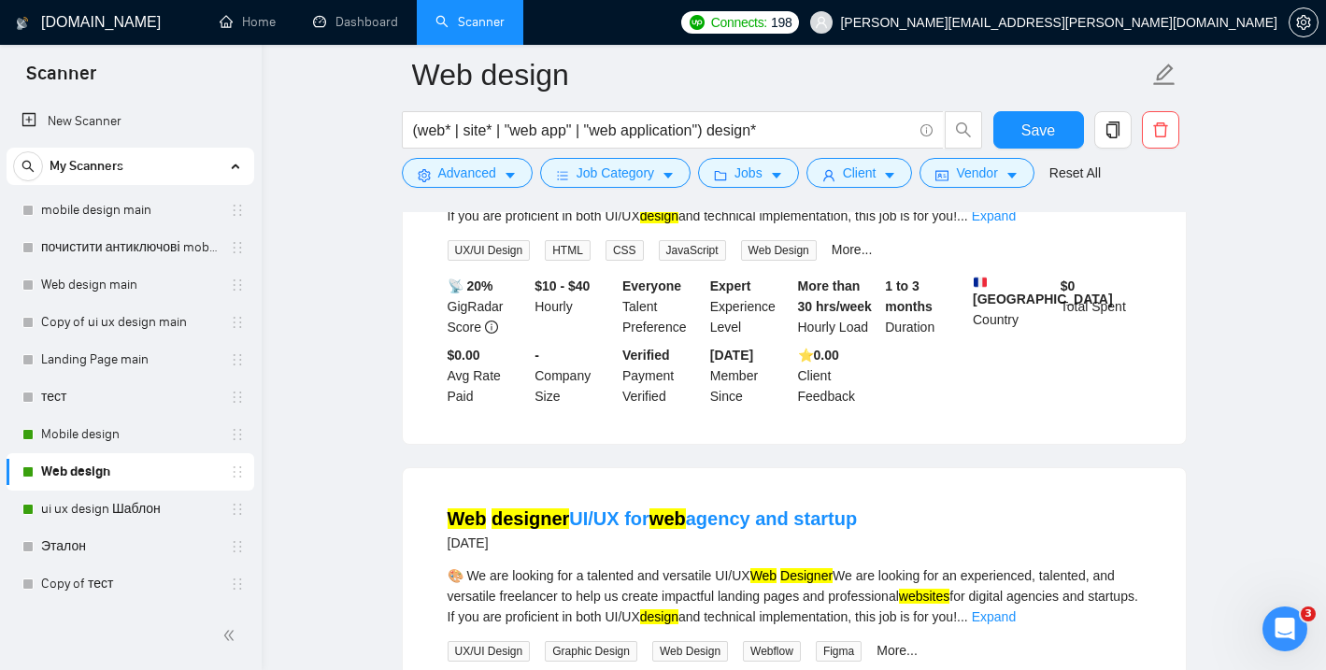
scroll to position [10189, 0]
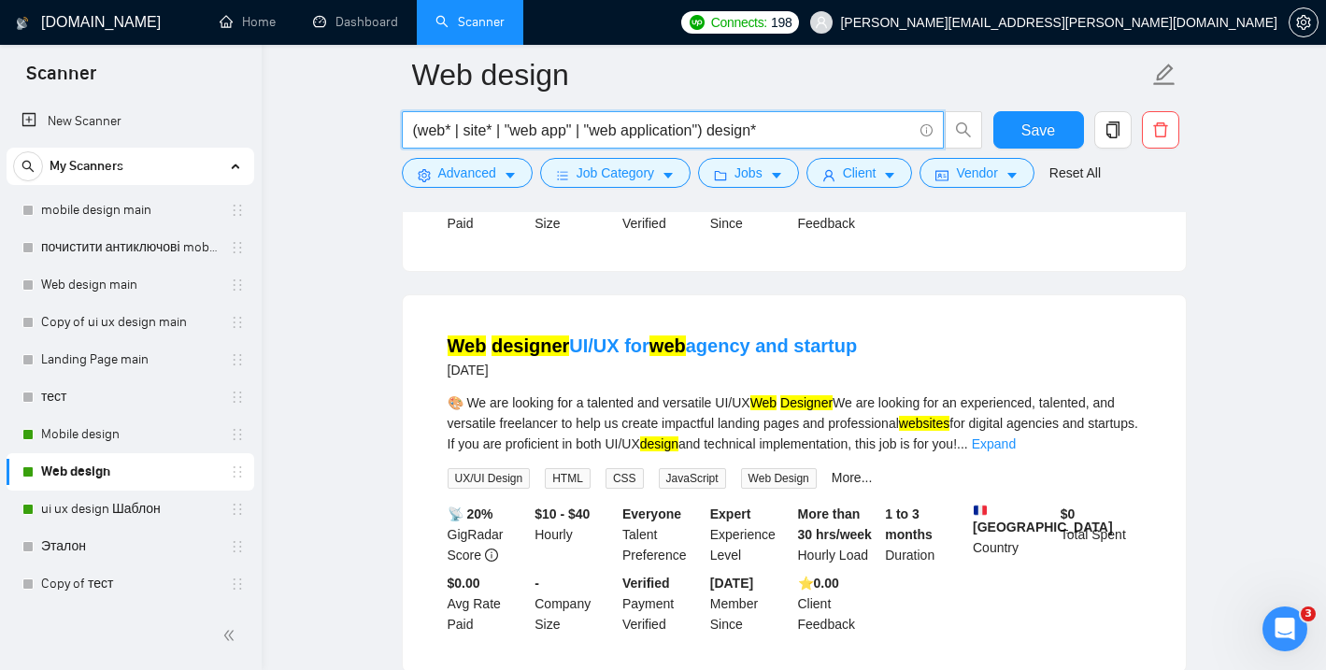
click at [827, 131] on input "(web* | site* | "web app" | "web application") design*" at bounding box center [662, 130] width 499 height 23
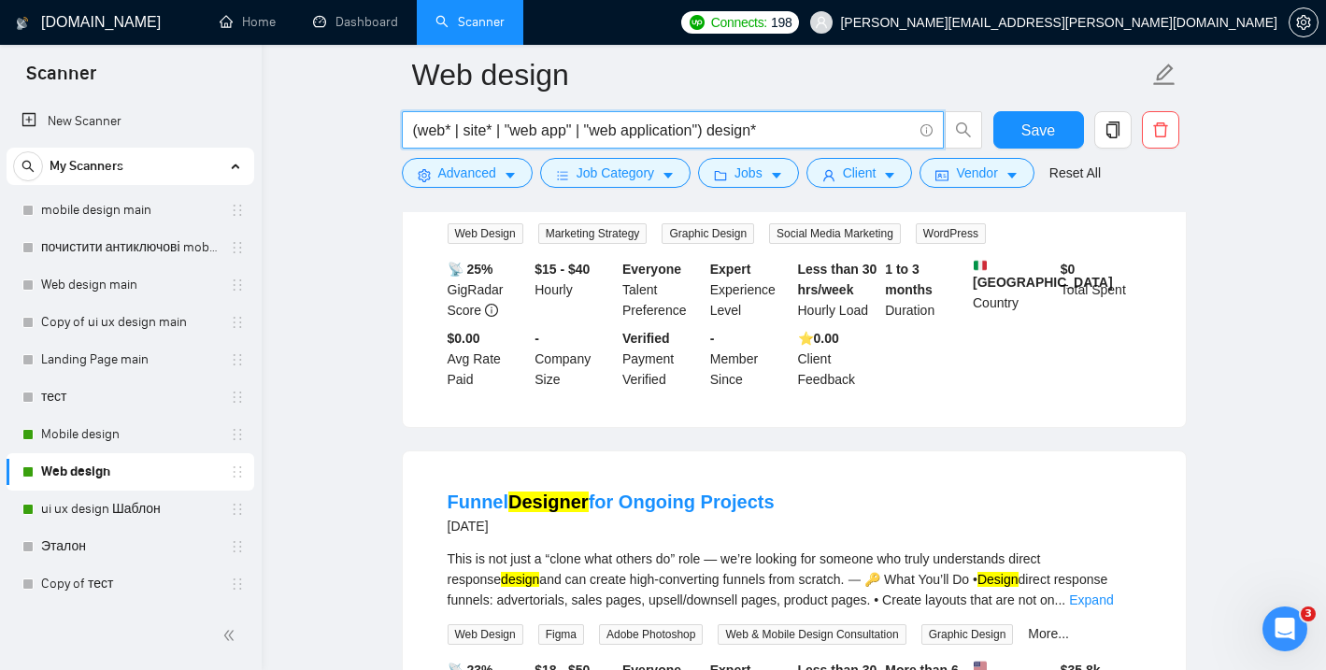
scroll to position [8364, 0]
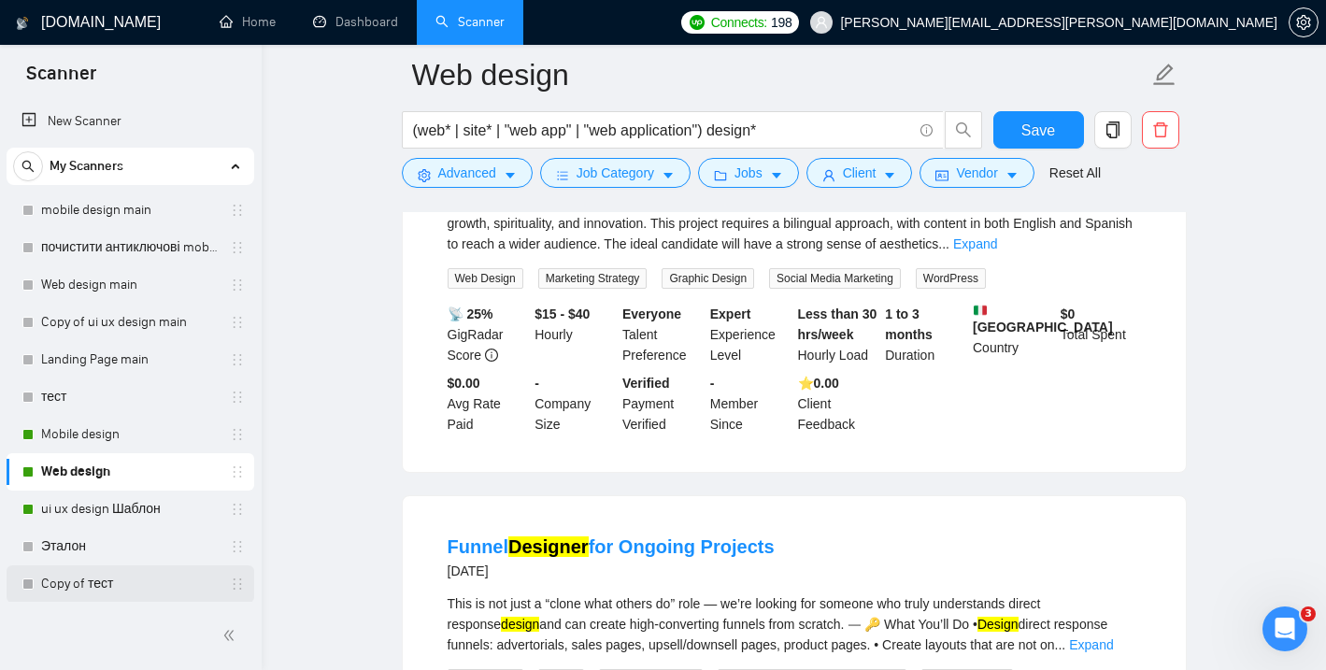
click at [118, 587] on link "Copy of тест" at bounding box center [130, 583] width 178 height 37
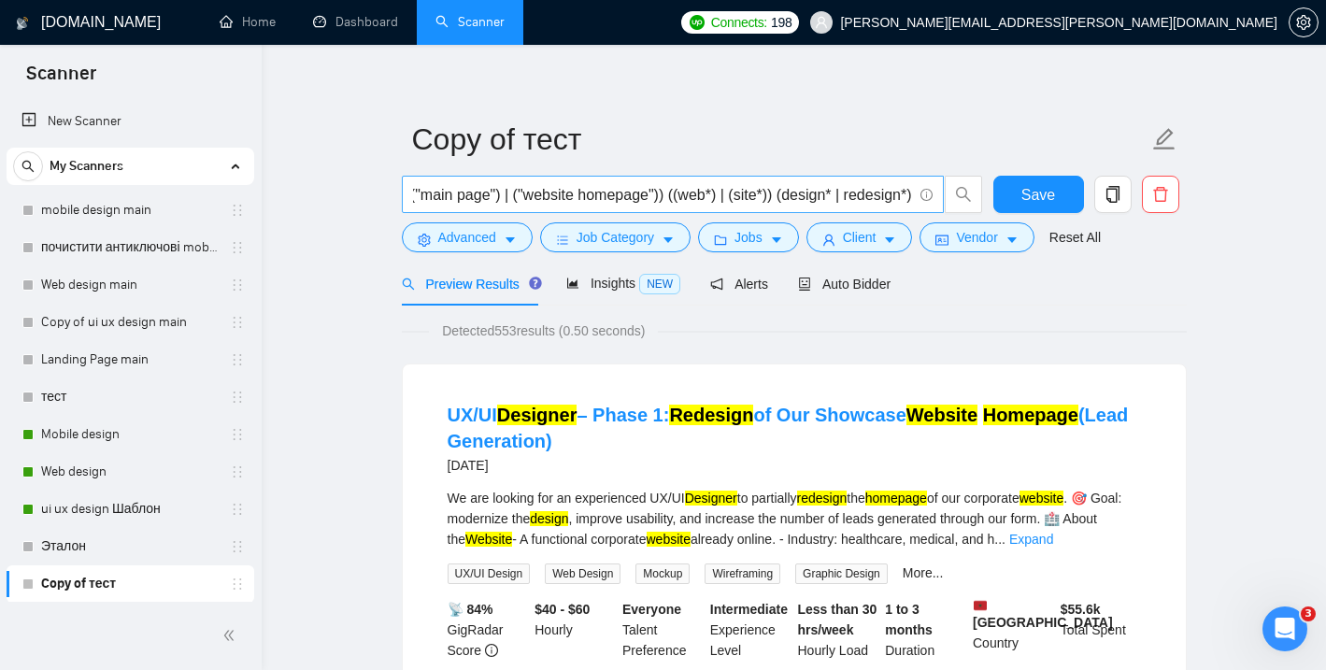
scroll to position [0, 442]
click at [661, 194] on input "((homepage) | ("home page") | ("front page") | ("site home") | ("main page") | …" at bounding box center [662, 194] width 499 height 23
drag, startPoint x: 769, startPoint y: 192, endPoint x: 688, endPoint y: 187, distance: 81.5
click at [688, 187] on input "((homepage) | ("home page") | ("front page") | ("site home") | ("main page") | …" at bounding box center [662, 194] width 499 height 23
click at [666, 186] on input "((homepage) | ("home page") | ("front page") | ("site home") | ("main page") | …" at bounding box center [662, 194] width 499 height 23
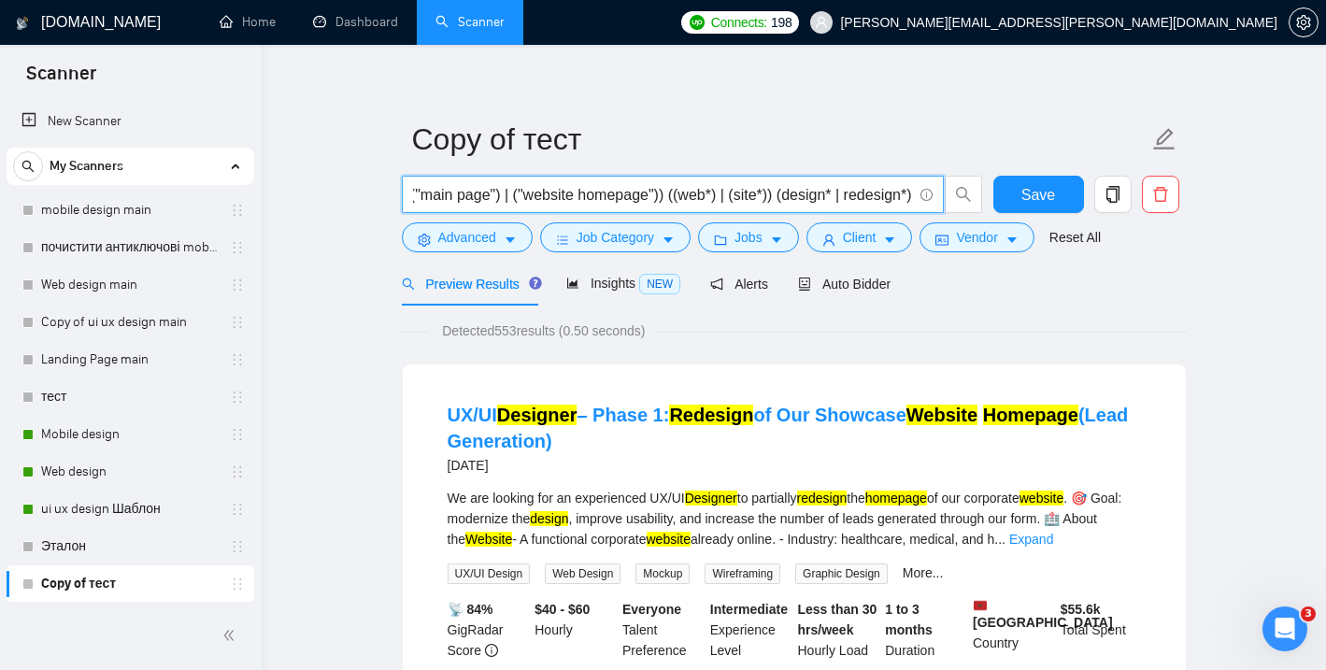
drag, startPoint x: 658, startPoint y: 192, endPoint x: 767, endPoint y: 204, distance: 109.9
click at [767, 204] on input "((homepage) | ("home page") | ("front page") | ("site home") | ("main page") | …" at bounding box center [662, 194] width 499 height 23
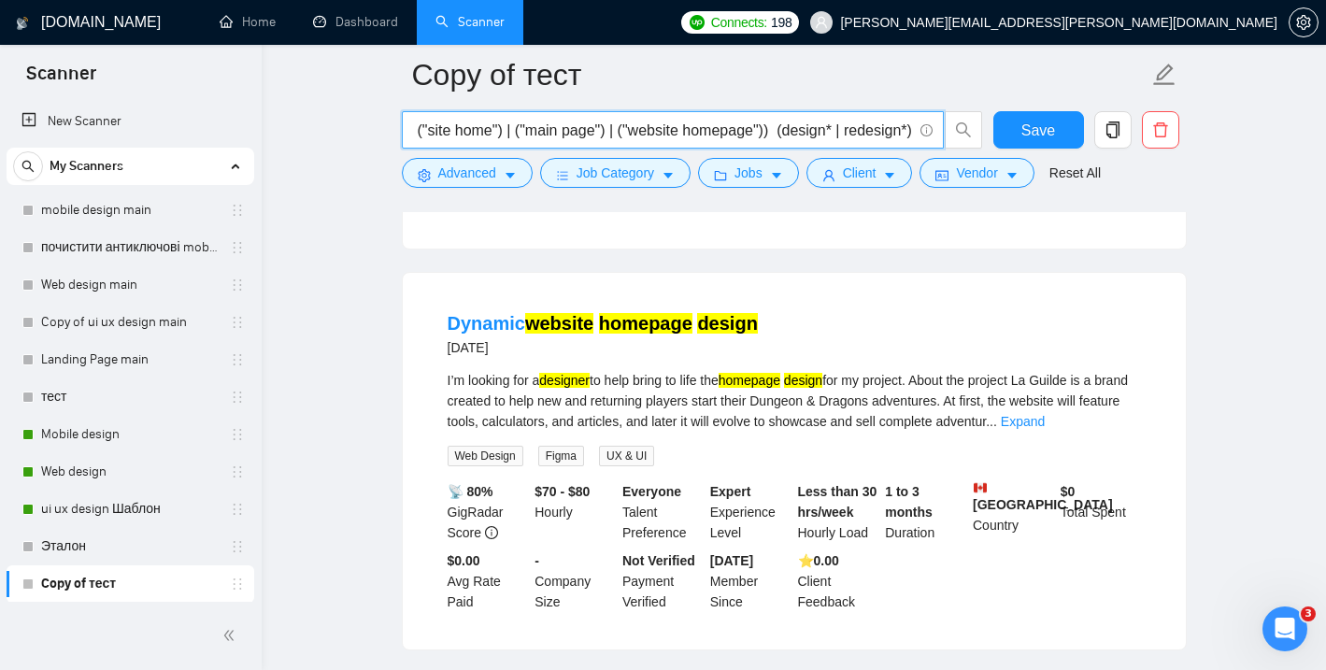
scroll to position [547, 0]
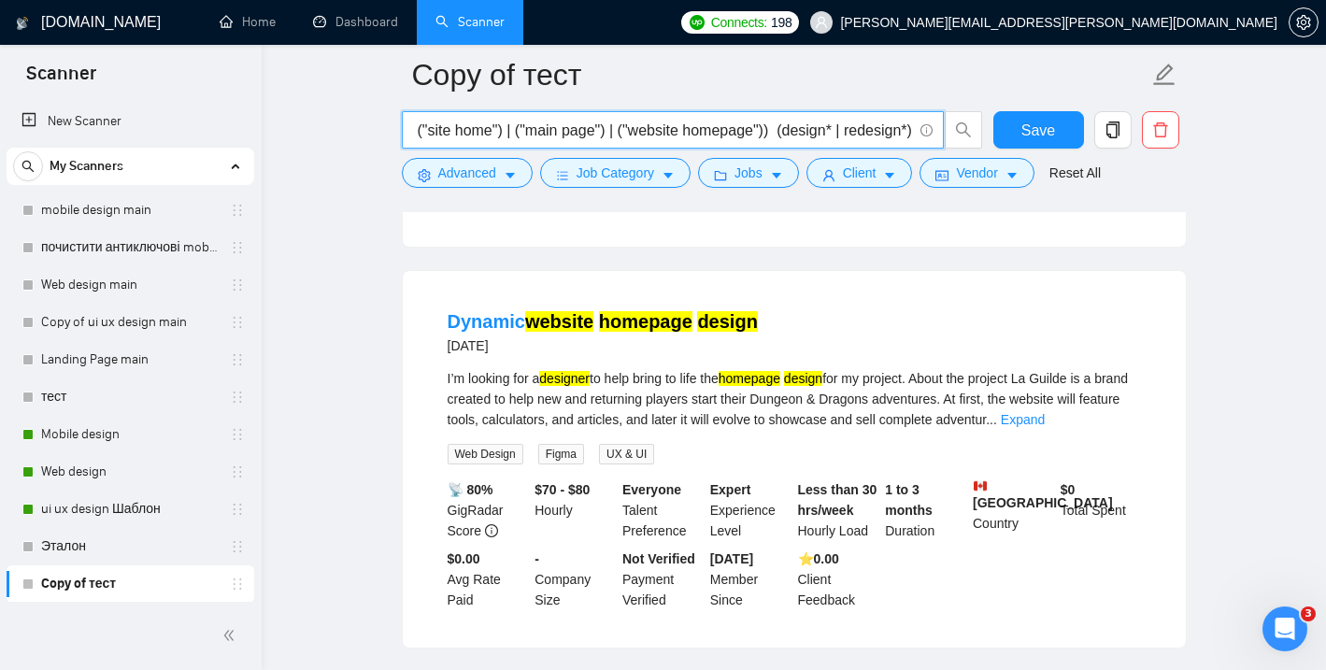
type input "((homepage) | ("home page") | ("front page") | ("site home") | ("main page") | …"
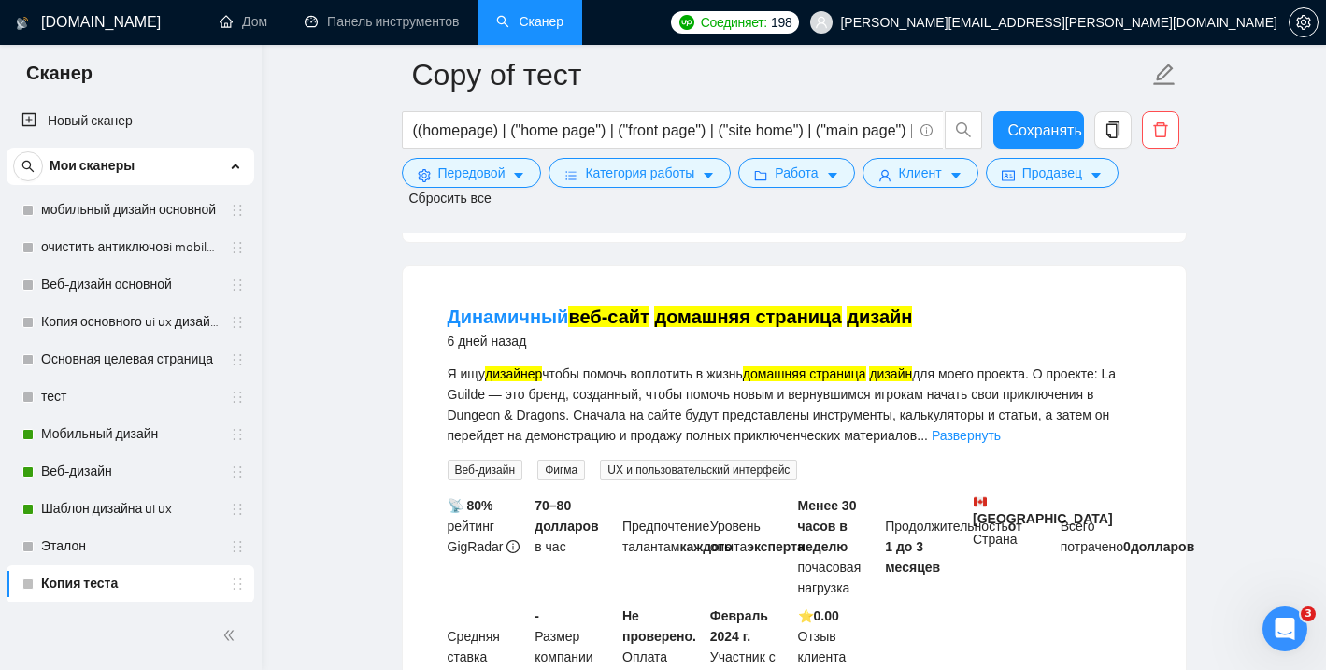
scroll to position [760, 0]
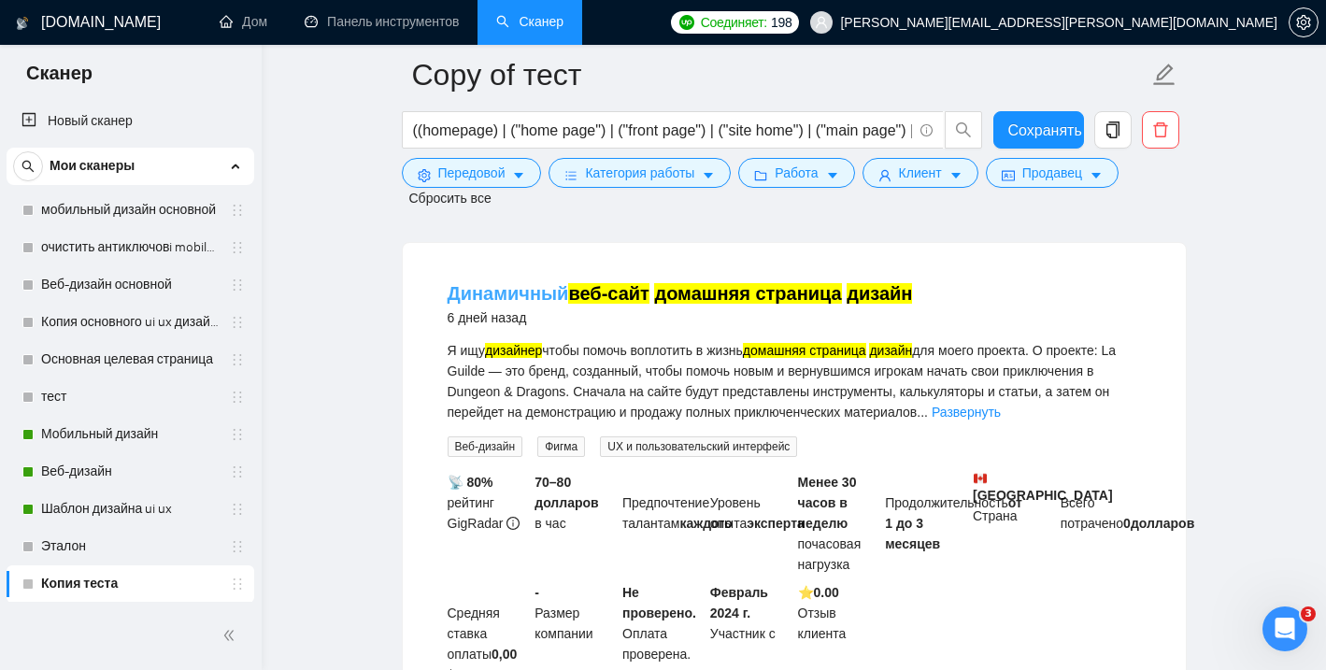
click at [756, 289] on font "домашняя страница" at bounding box center [747, 293] width 187 height 21
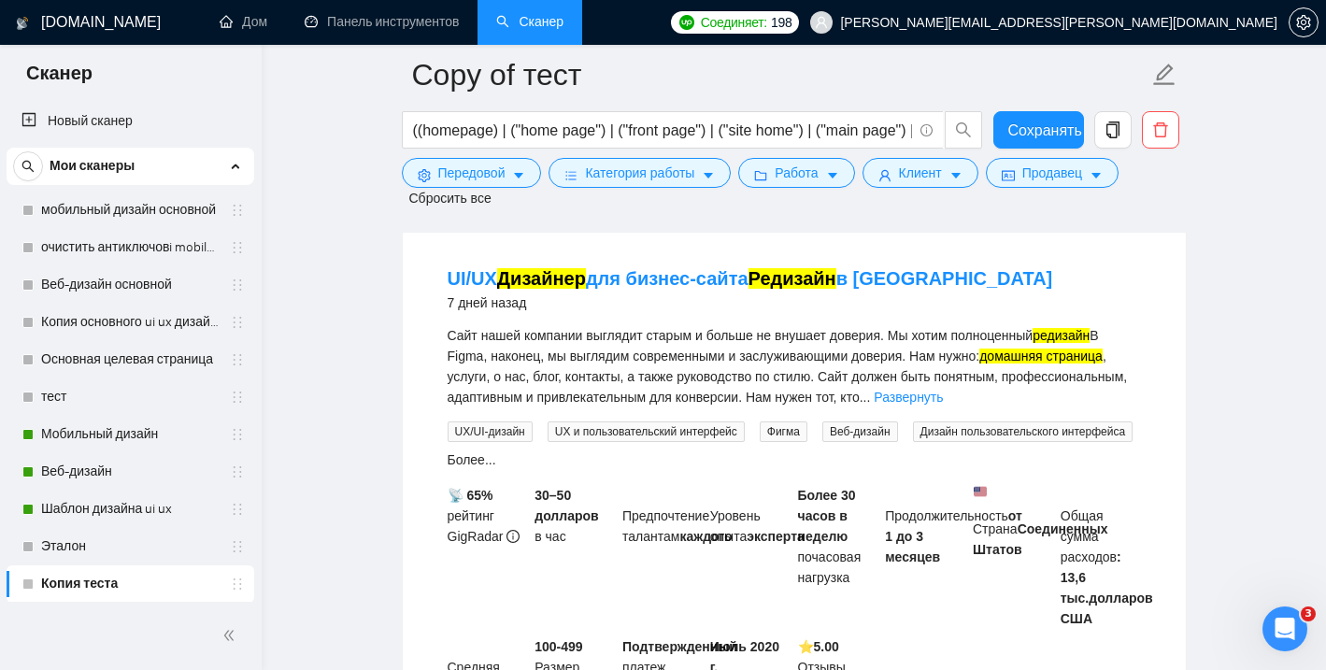
scroll to position [1272, 0]
